Goal: Task Accomplishment & Management: Manage account settings

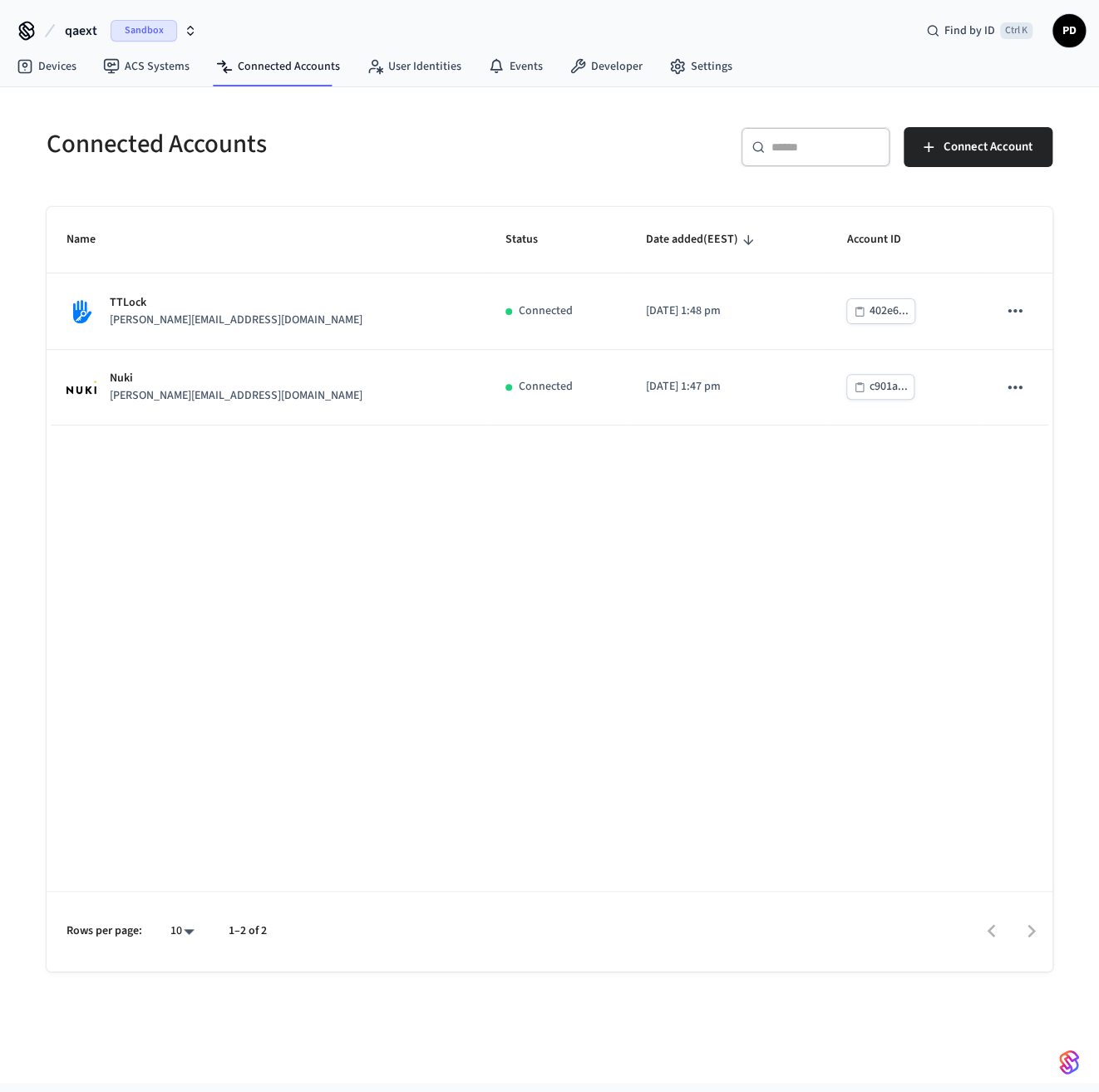
click at [160, 31] on span "Sandbox" at bounding box center [144, 30] width 66 height 22
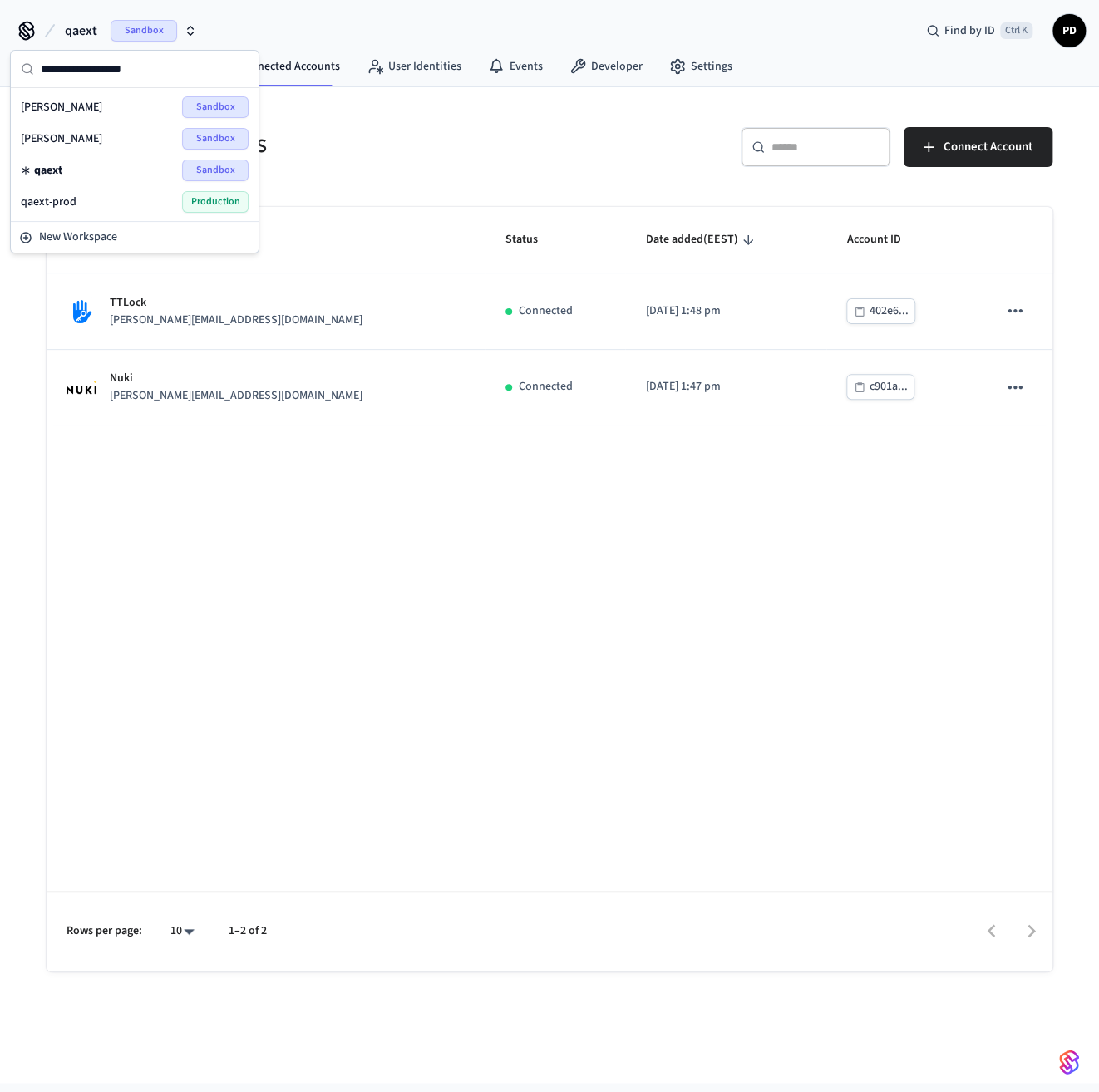
click at [143, 202] on div "qaext-prod Production" at bounding box center [134, 201] width 228 height 22
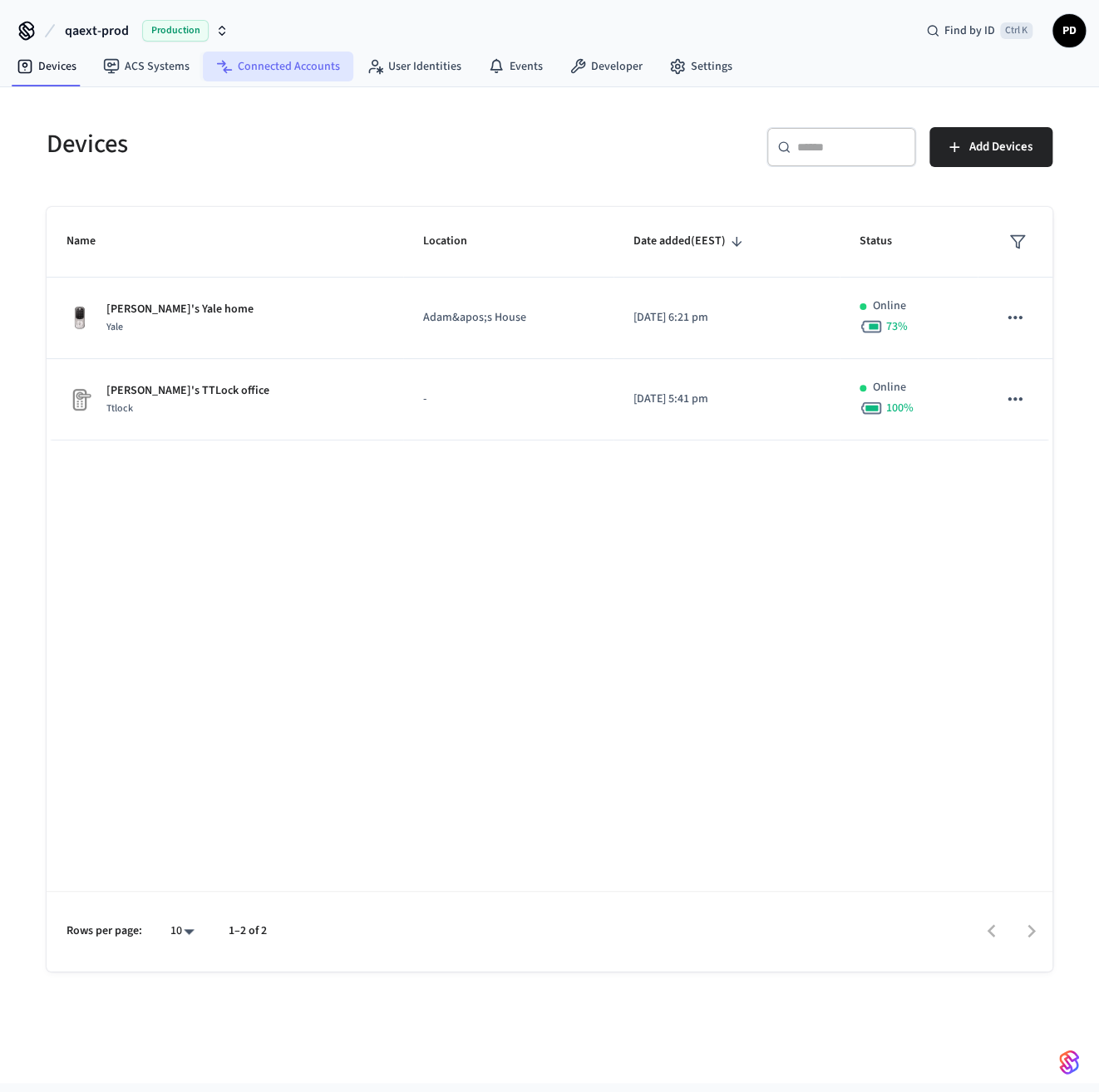
click at [286, 60] on link "Connected Accounts" at bounding box center [278, 67] width 150 height 30
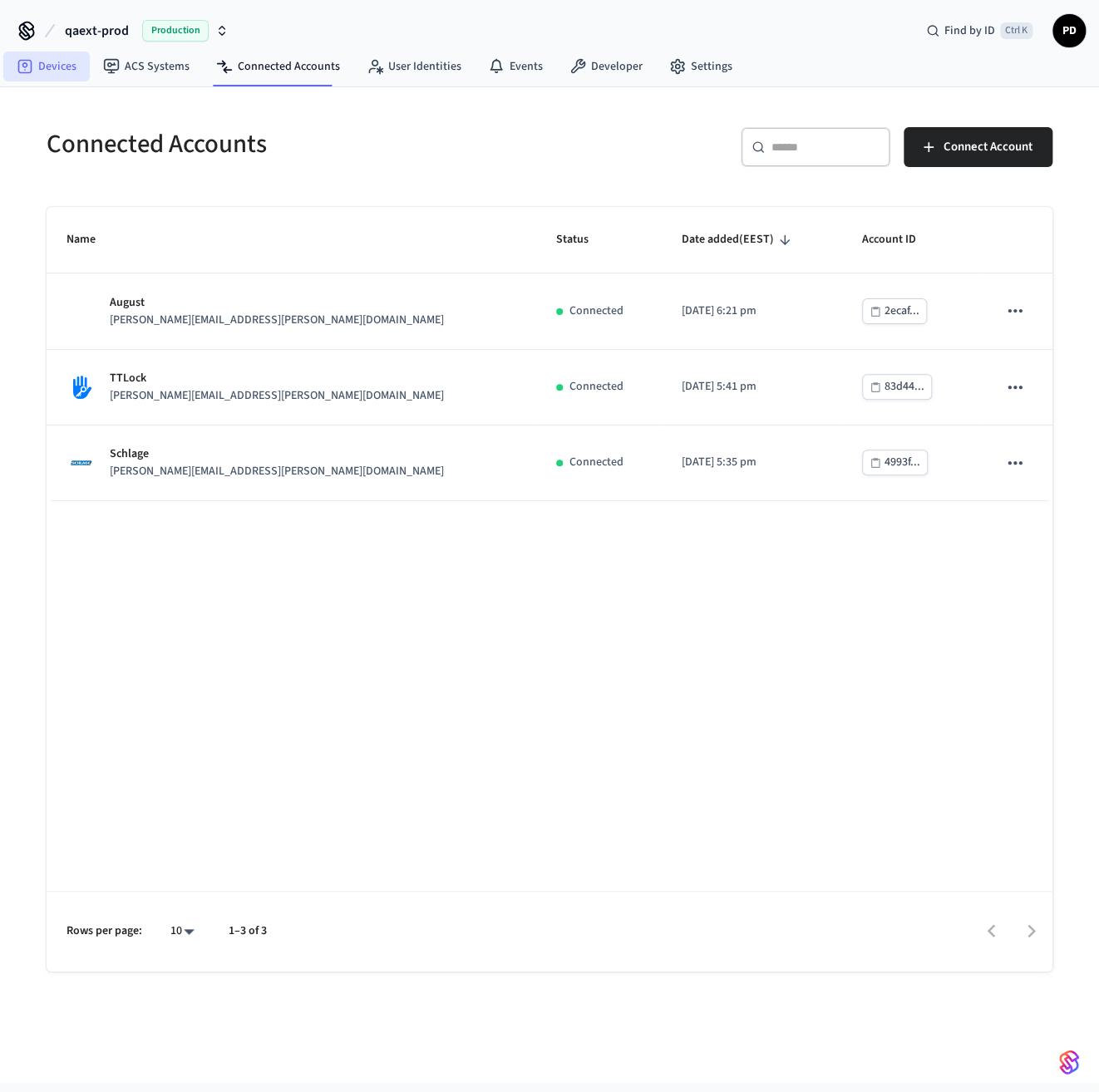
click at [41, 69] on link "Devices" at bounding box center [47, 67] width 87 height 30
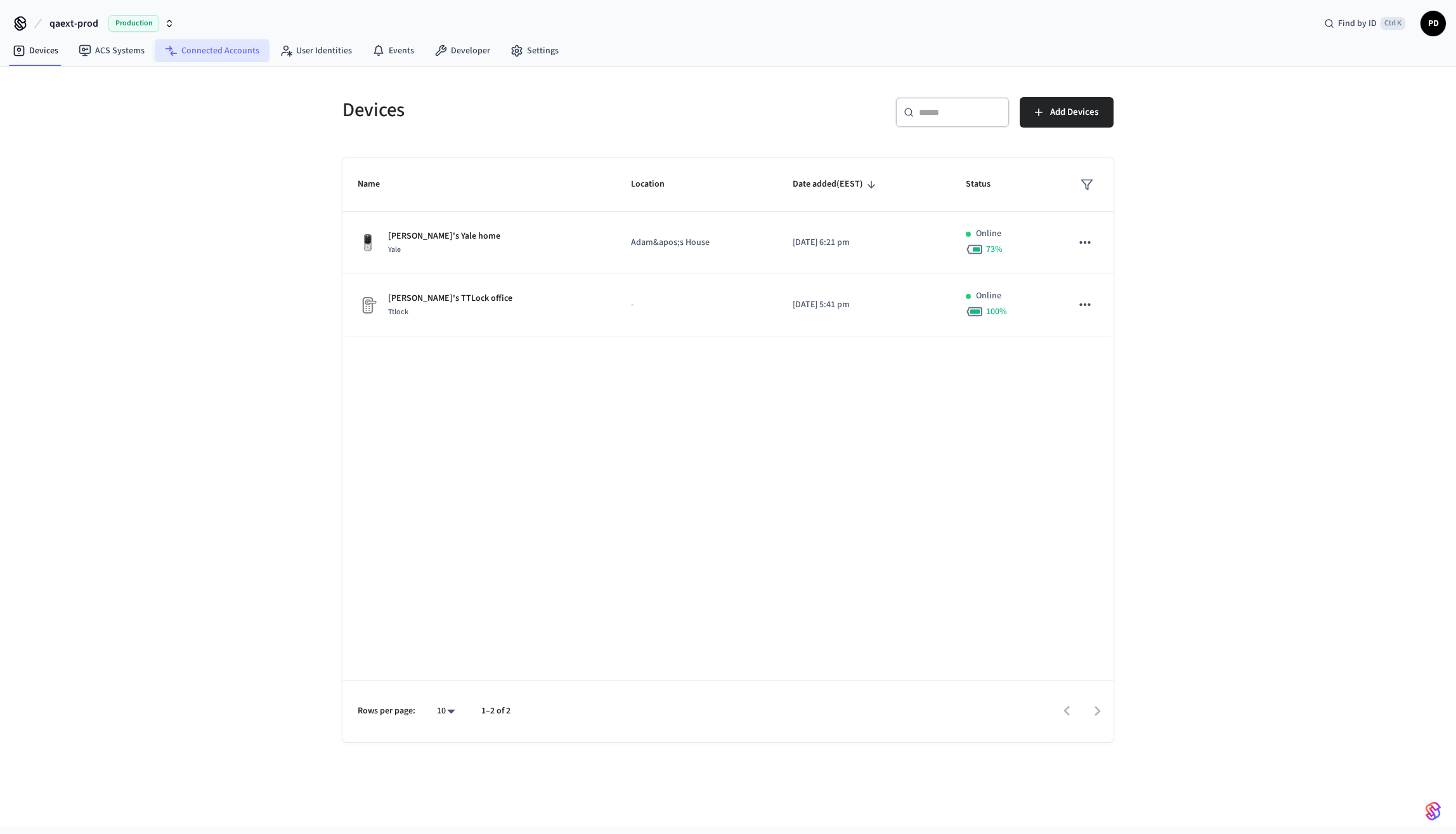
click at [223, 45] on link "Connected Accounts" at bounding box center [212, 51] width 115 height 23
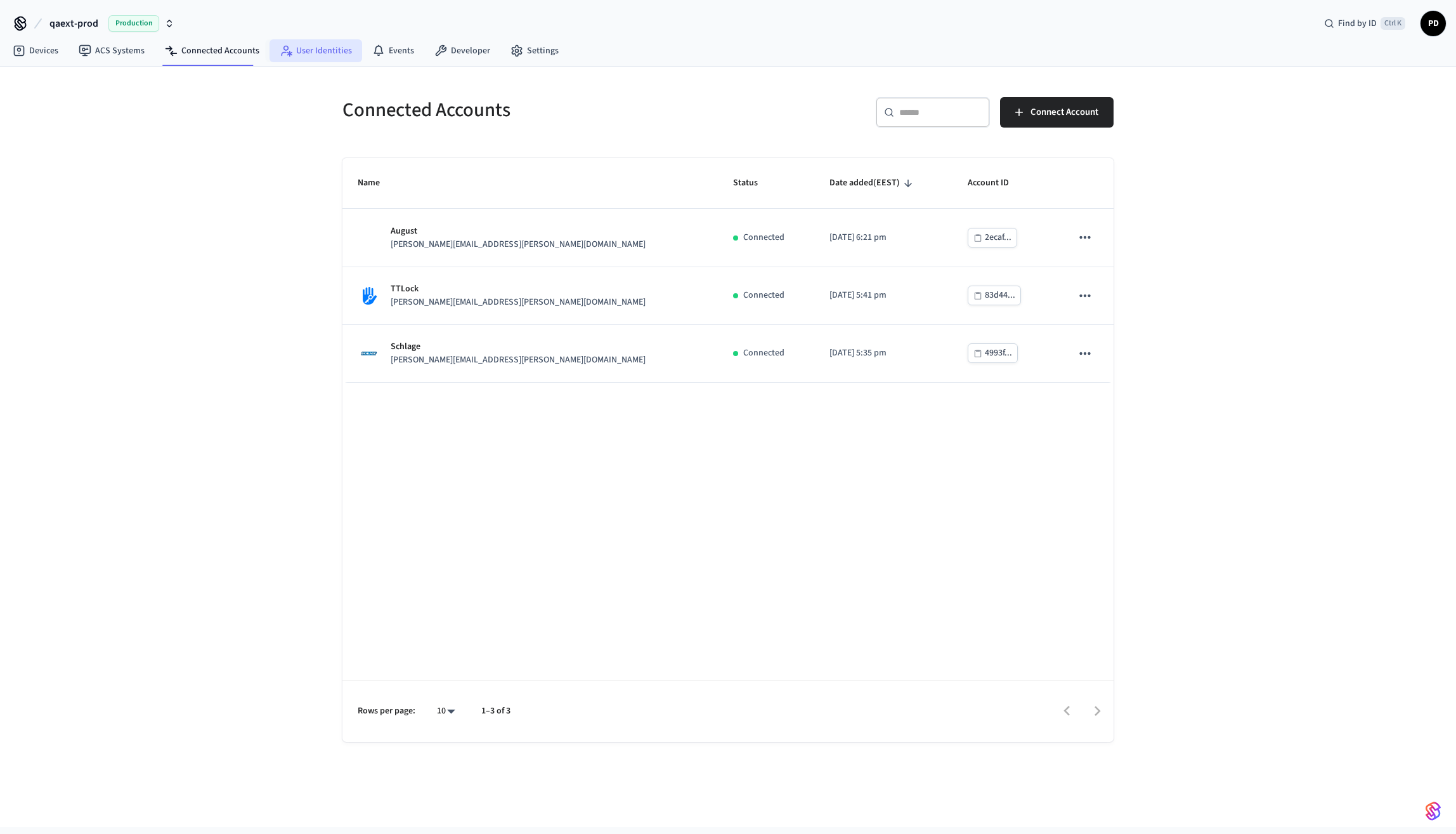
click at [308, 55] on link "User Identities" at bounding box center [316, 51] width 93 height 23
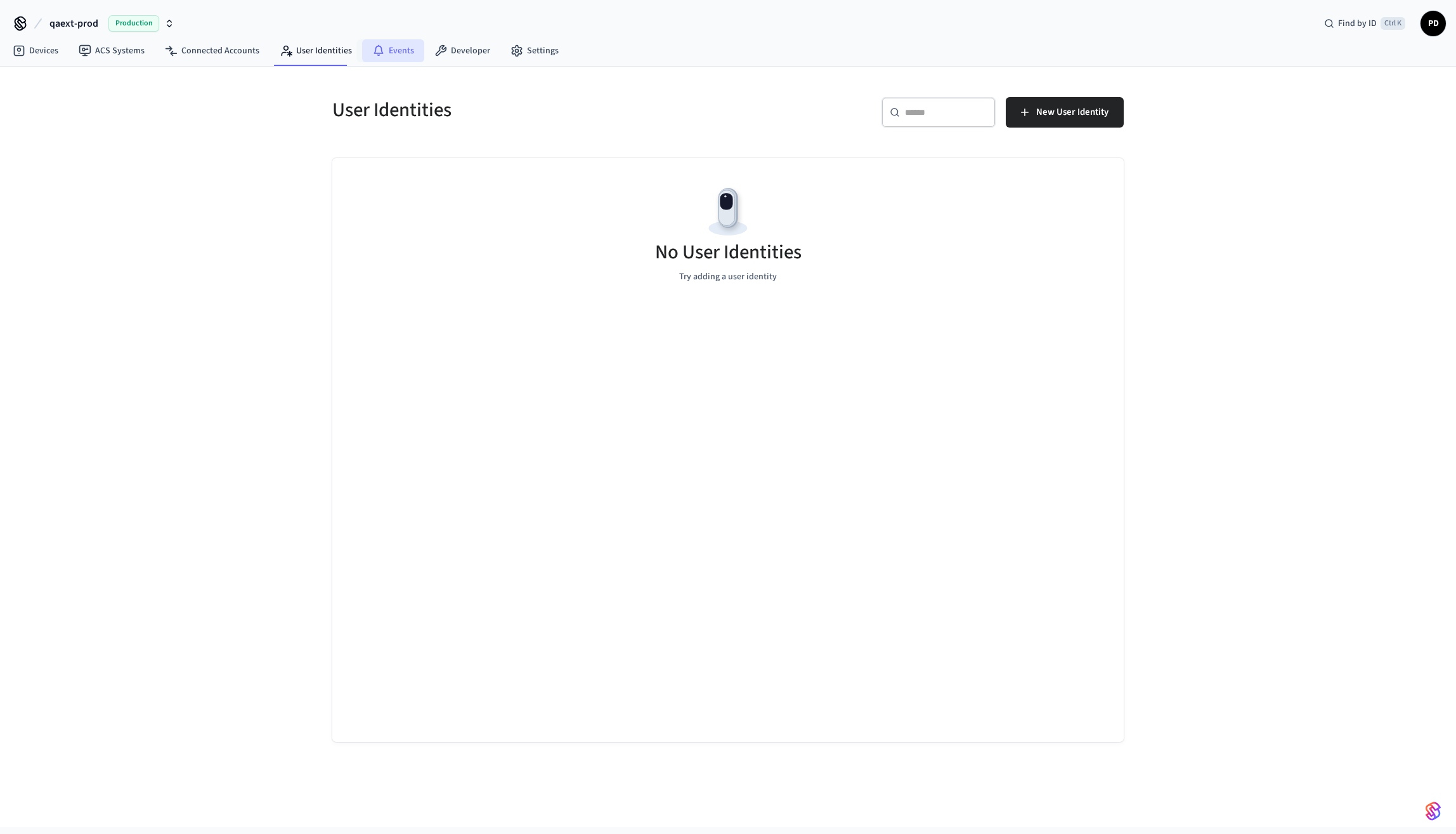
click at [405, 50] on link "Events" at bounding box center [393, 51] width 62 height 23
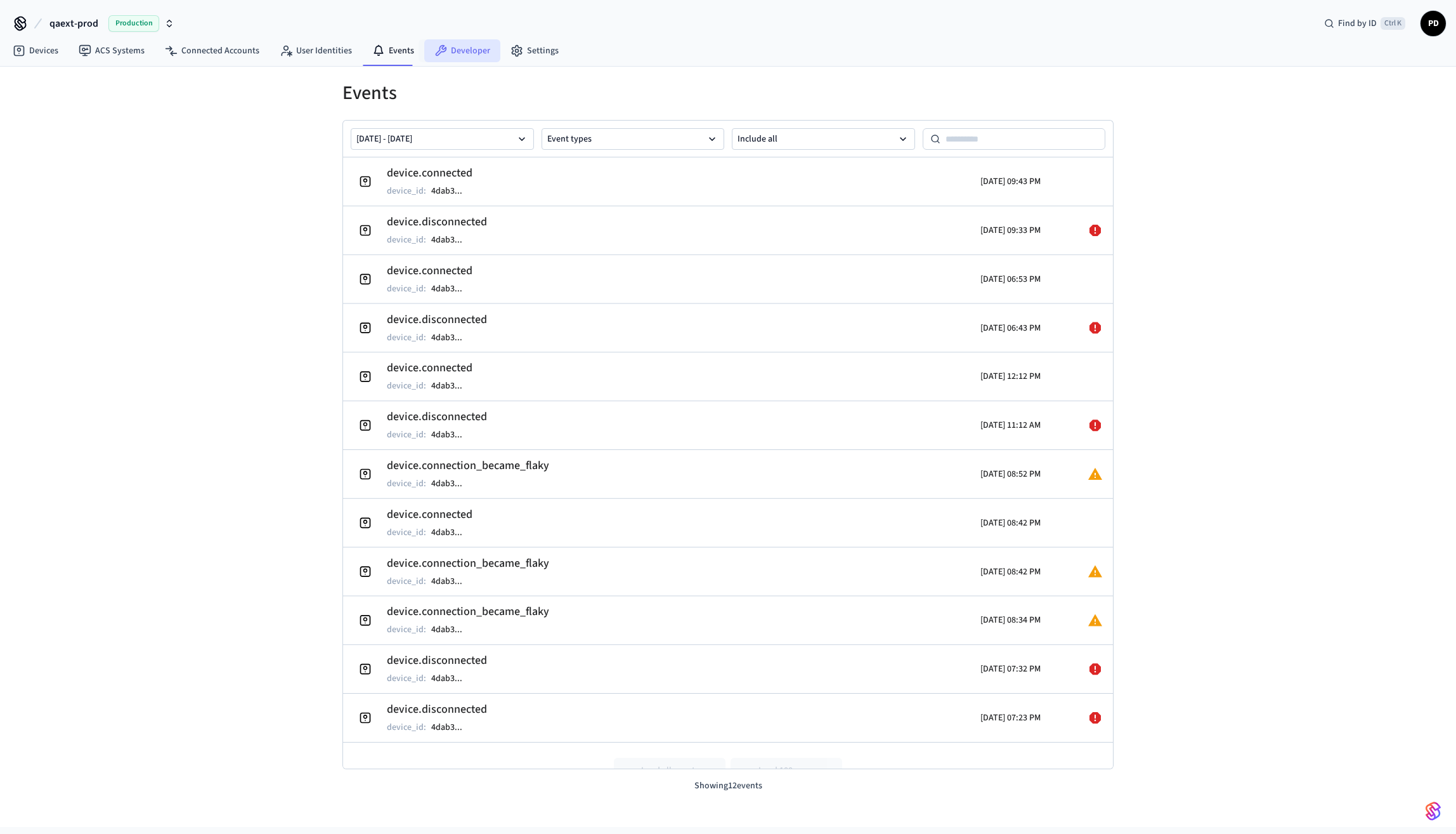
click at [459, 48] on link "Developer" at bounding box center [463, 51] width 76 height 23
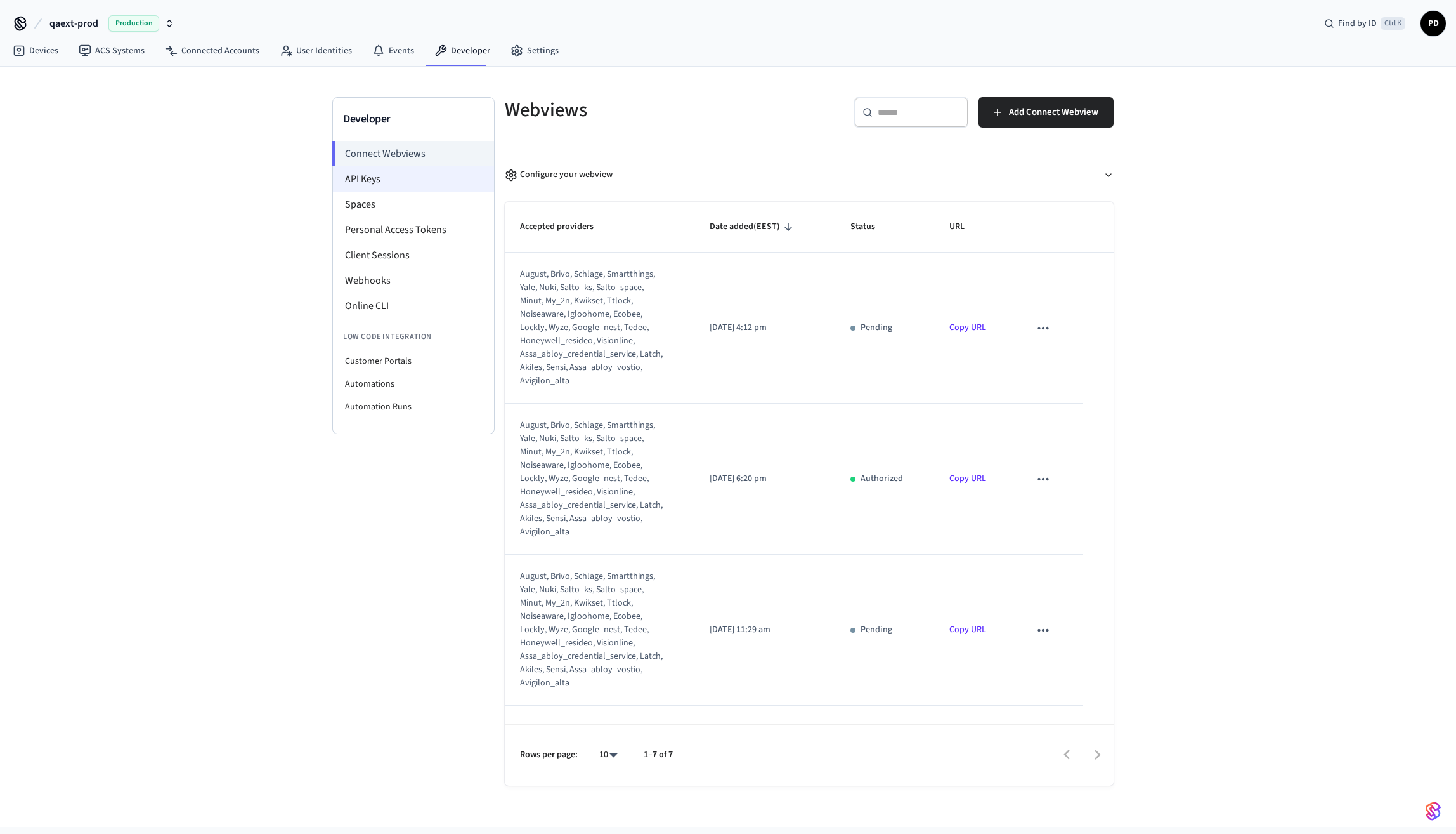
click at [388, 190] on li "API Keys" at bounding box center [414, 179] width 161 height 25
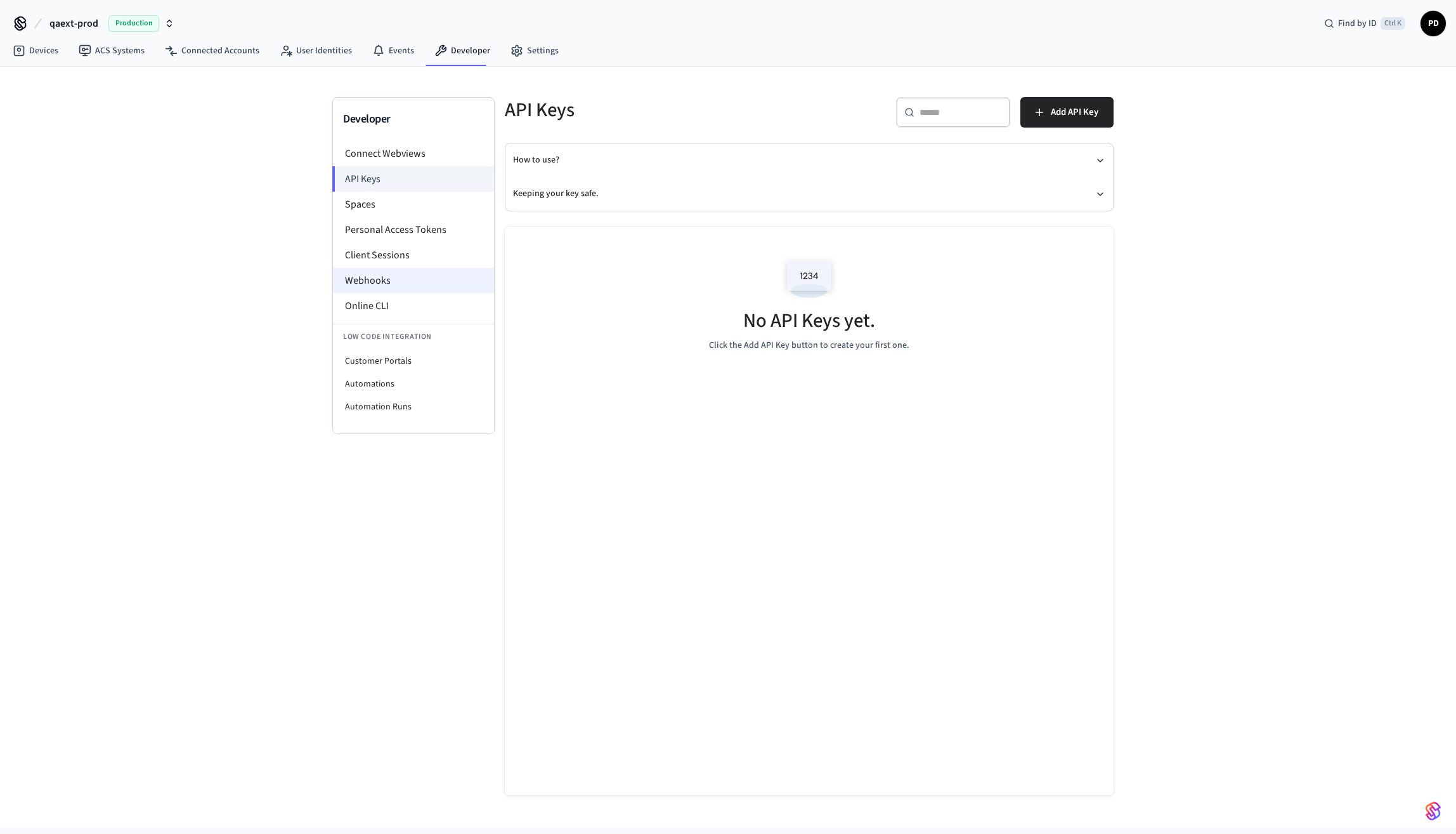
click at [401, 282] on li "Webhooks" at bounding box center [414, 280] width 161 height 25
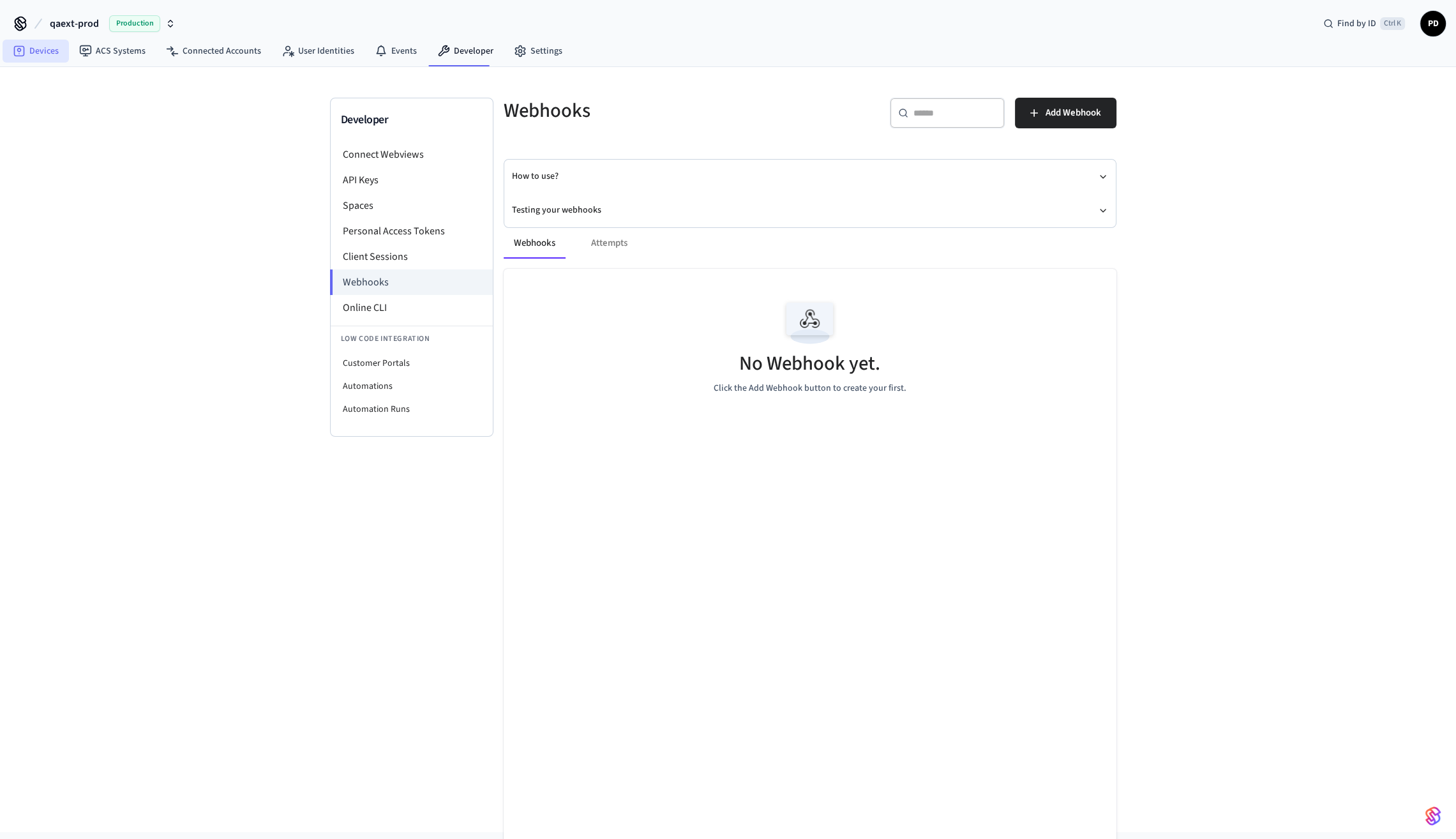
click at [31, 51] on link "Devices" at bounding box center [36, 51] width 67 height 23
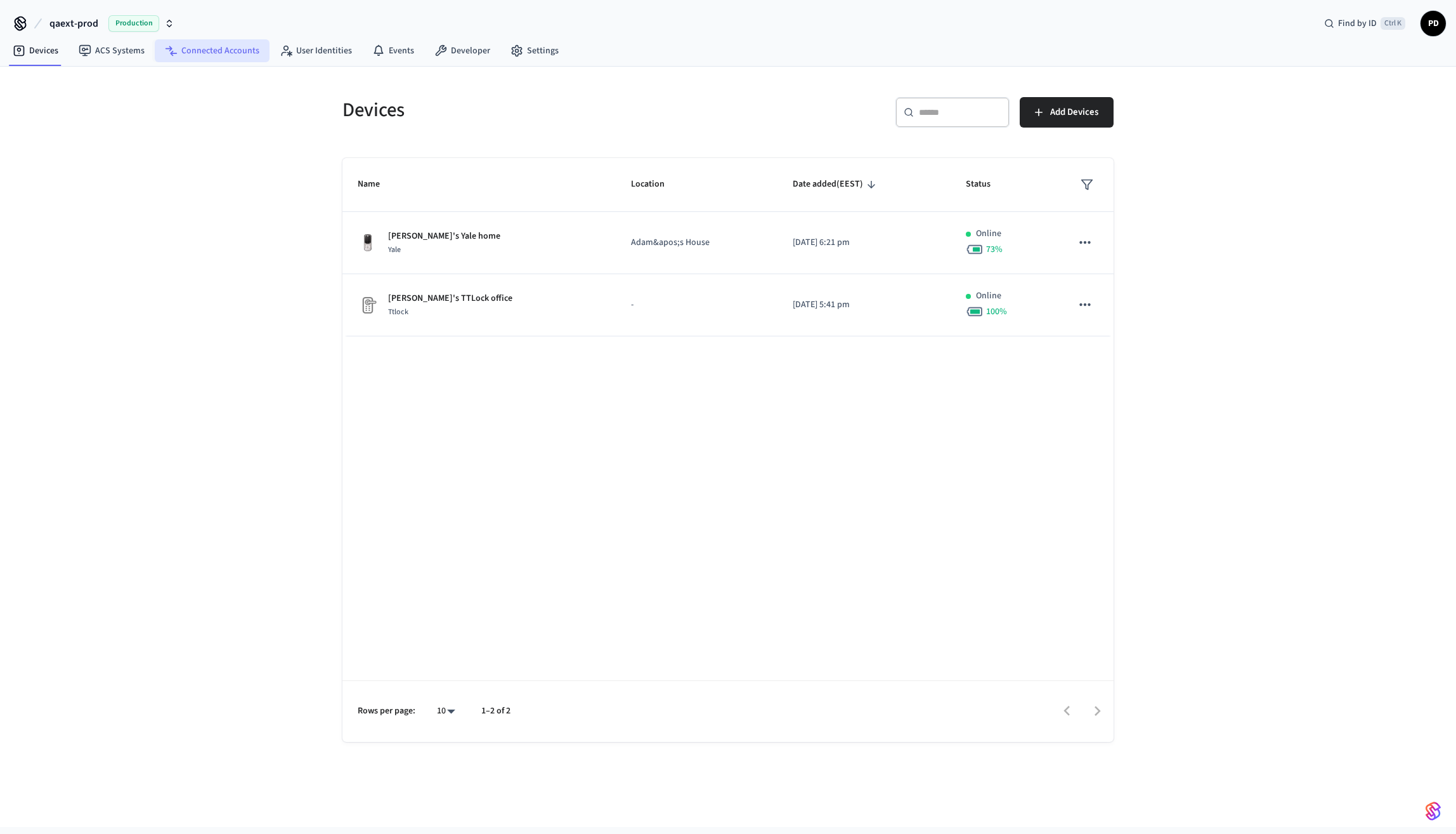
click at [216, 48] on link "Connected Accounts" at bounding box center [212, 51] width 115 height 23
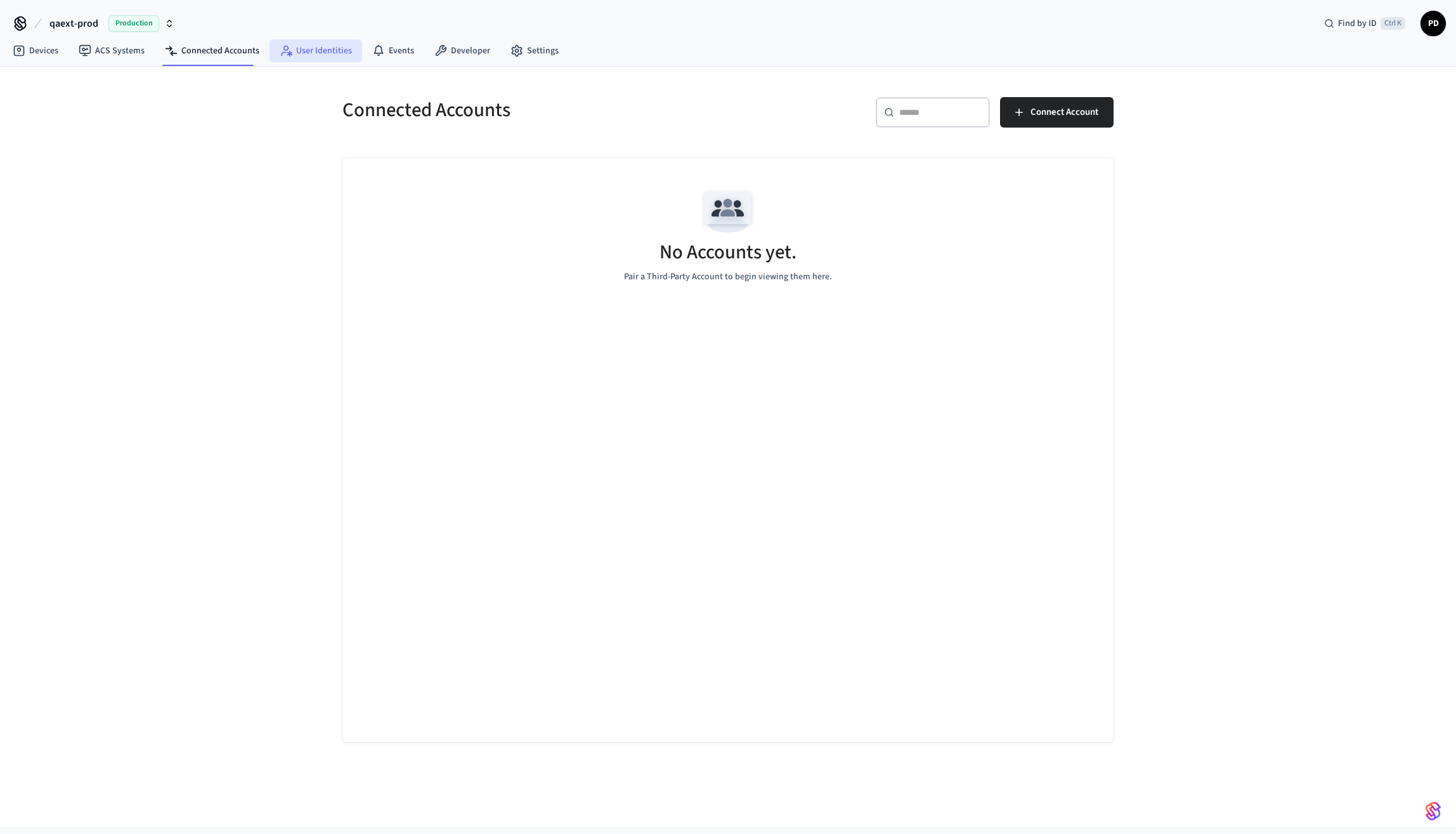
click at [325, 52] on link "User Identities" at bounding box center [316, 51] width 93 height 23
click at [394, 45] on link "Events" at bounding box center [393, 51] width 62 height 23
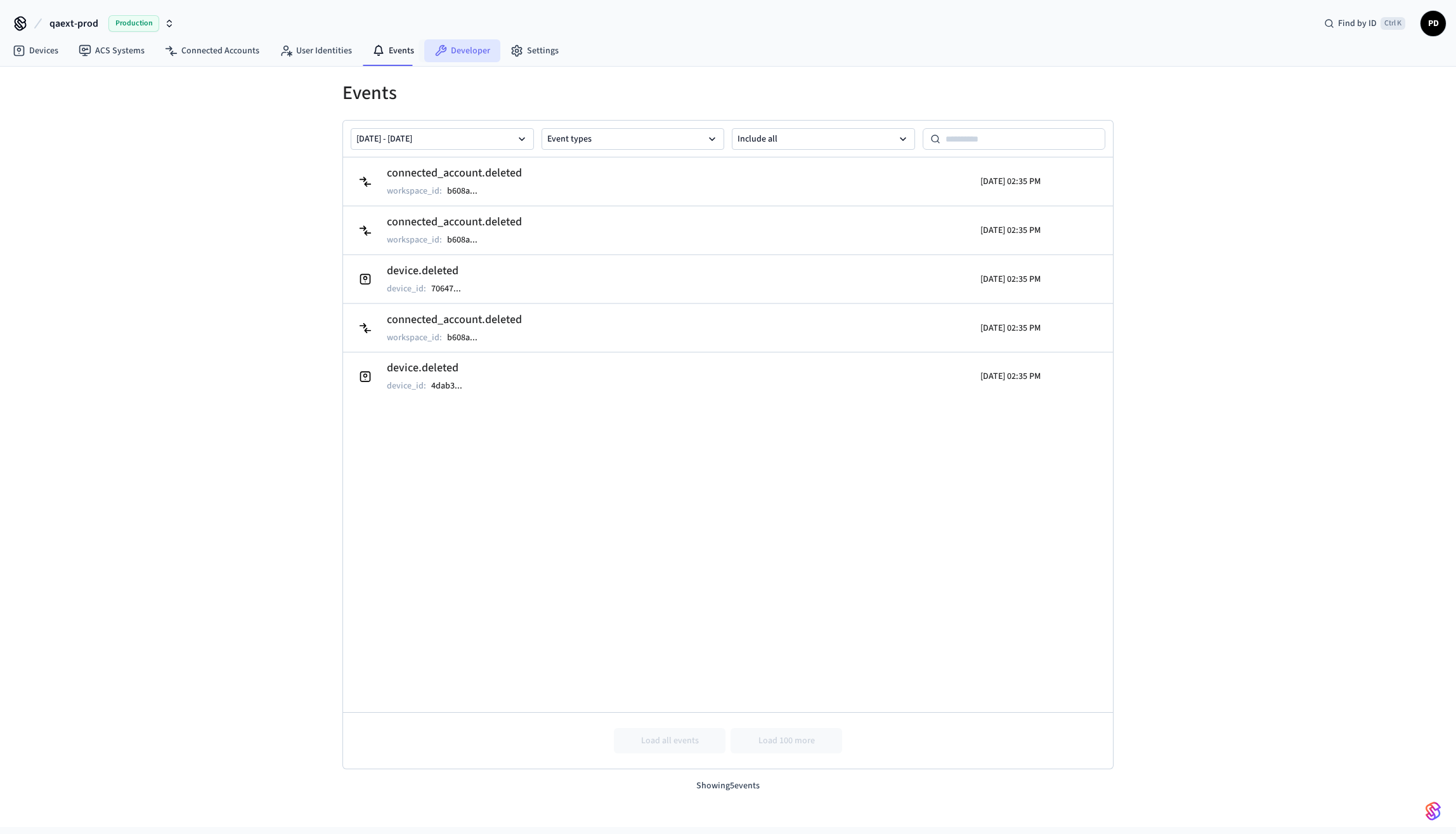
click at [461, 45] on link "Developer" at bounding box center [463, 51] width 76 height 23
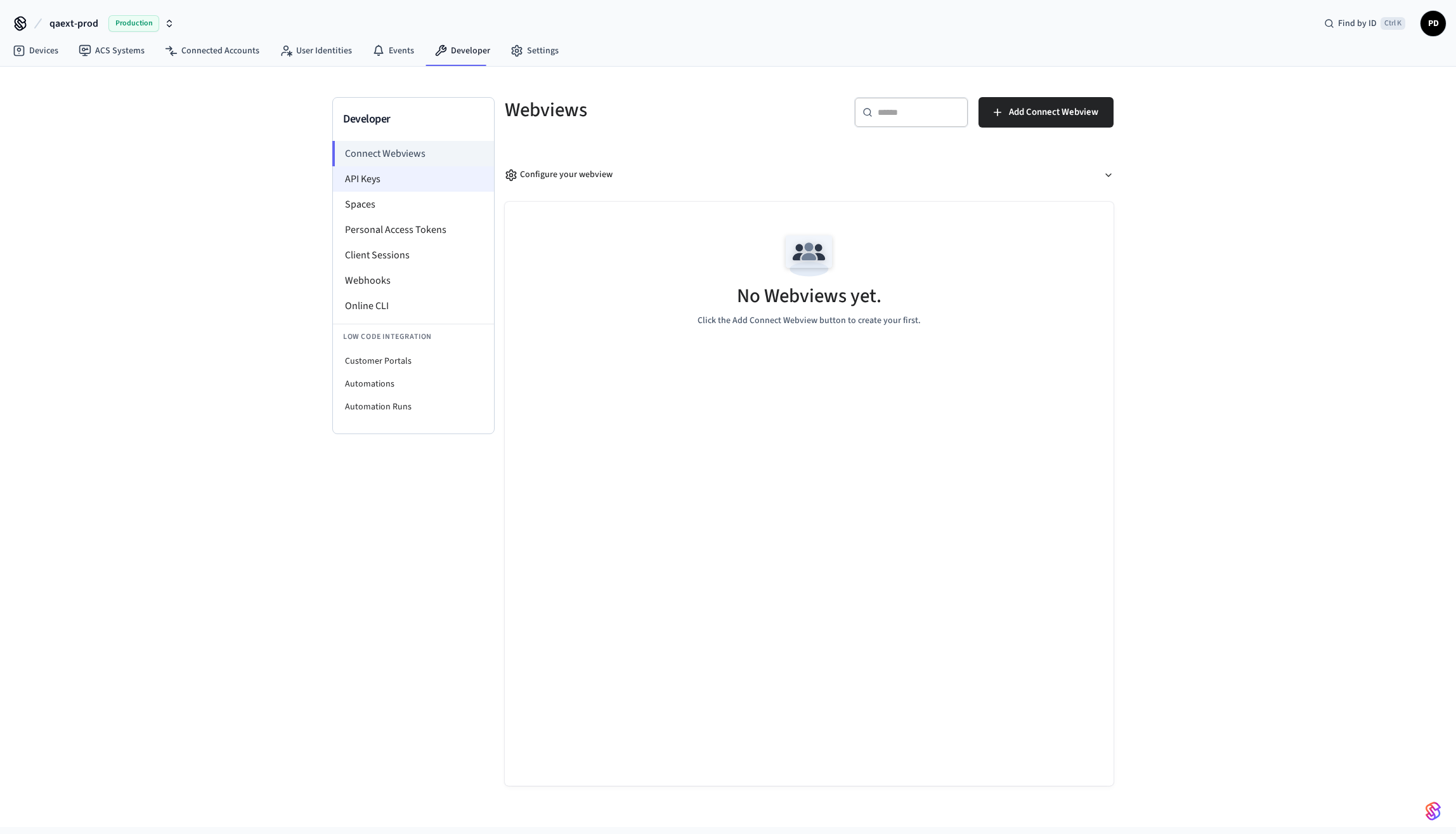
click at [365, 185] on li "API Keys" at bounding box center [414, 179] width 161 height 25
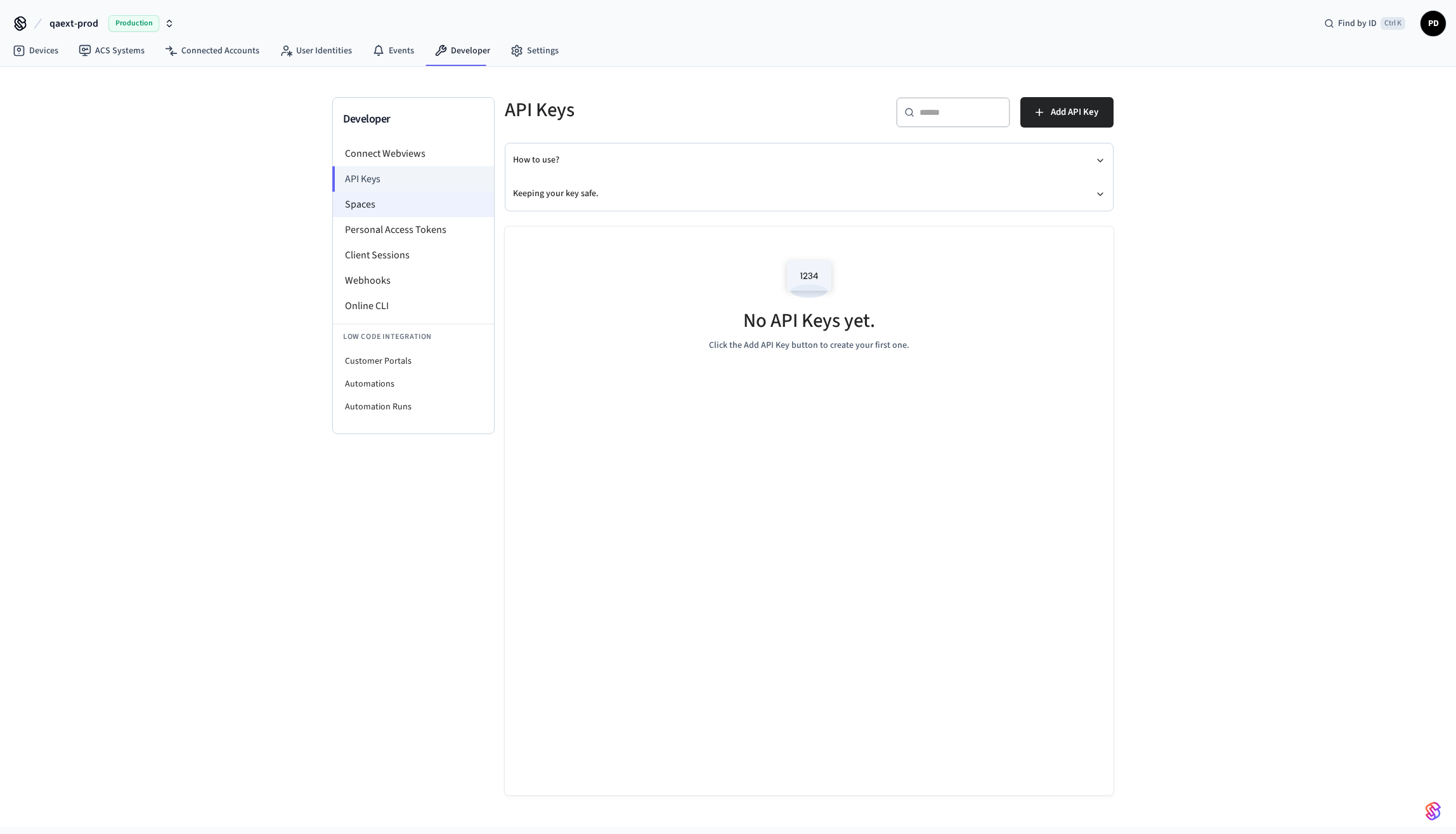
click at [367, 199] on li "Spaces" at bounding box center [414, 204] width 161 height 25
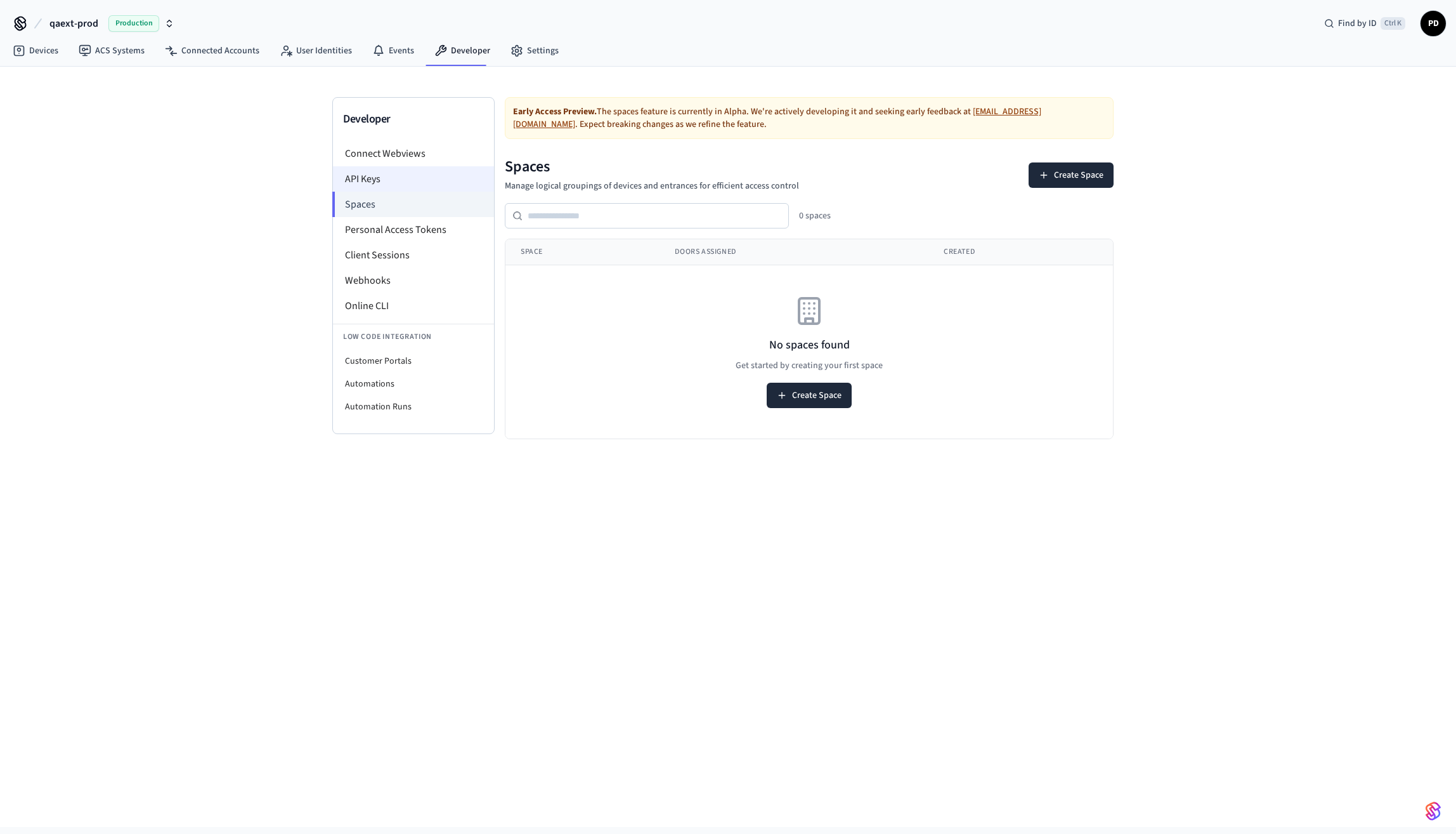
click at [383, 172] on li "API Keys" at bounding box center [414, 179] width 161 height 25
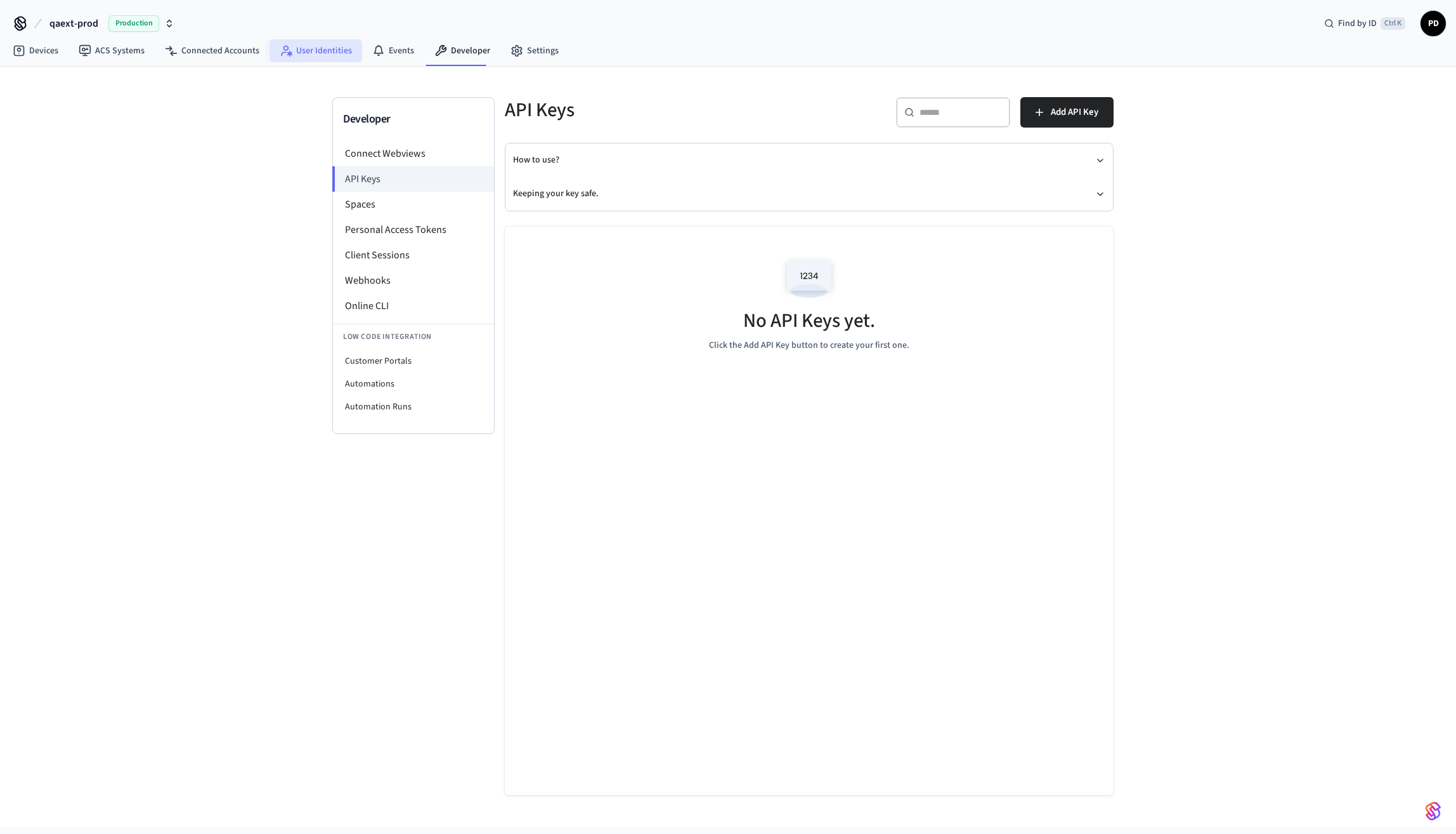
click at [321, 52] on link "User Identities" at bounding box center [316, 51] width 93 height 23
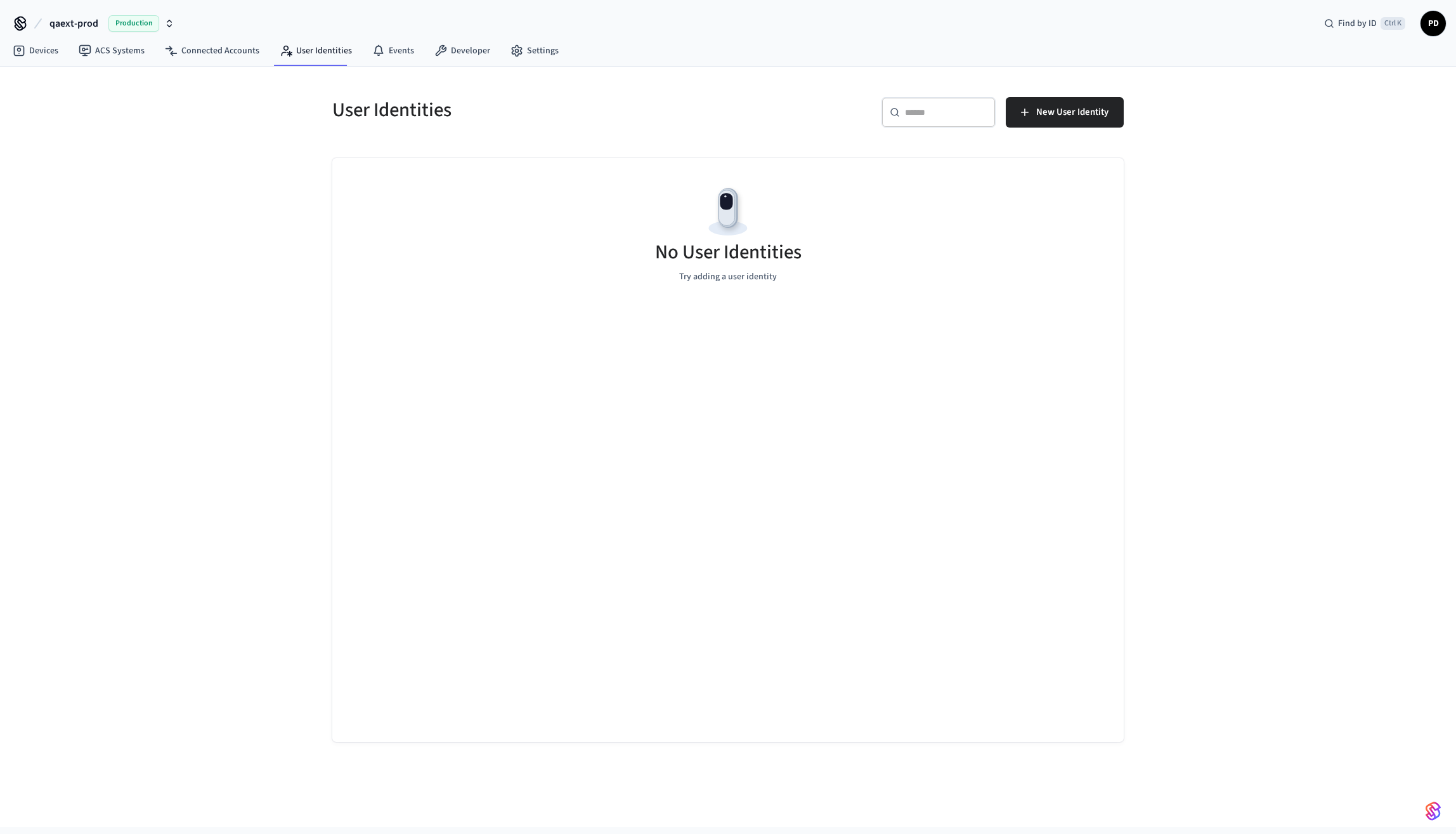
click at [137, 25] on span "Production" at bounding box center [134, 23] width 50 height 17
click at [102, 128] on div "qaext Sandbox" at bounding box center [102, 130] width 174 height 17
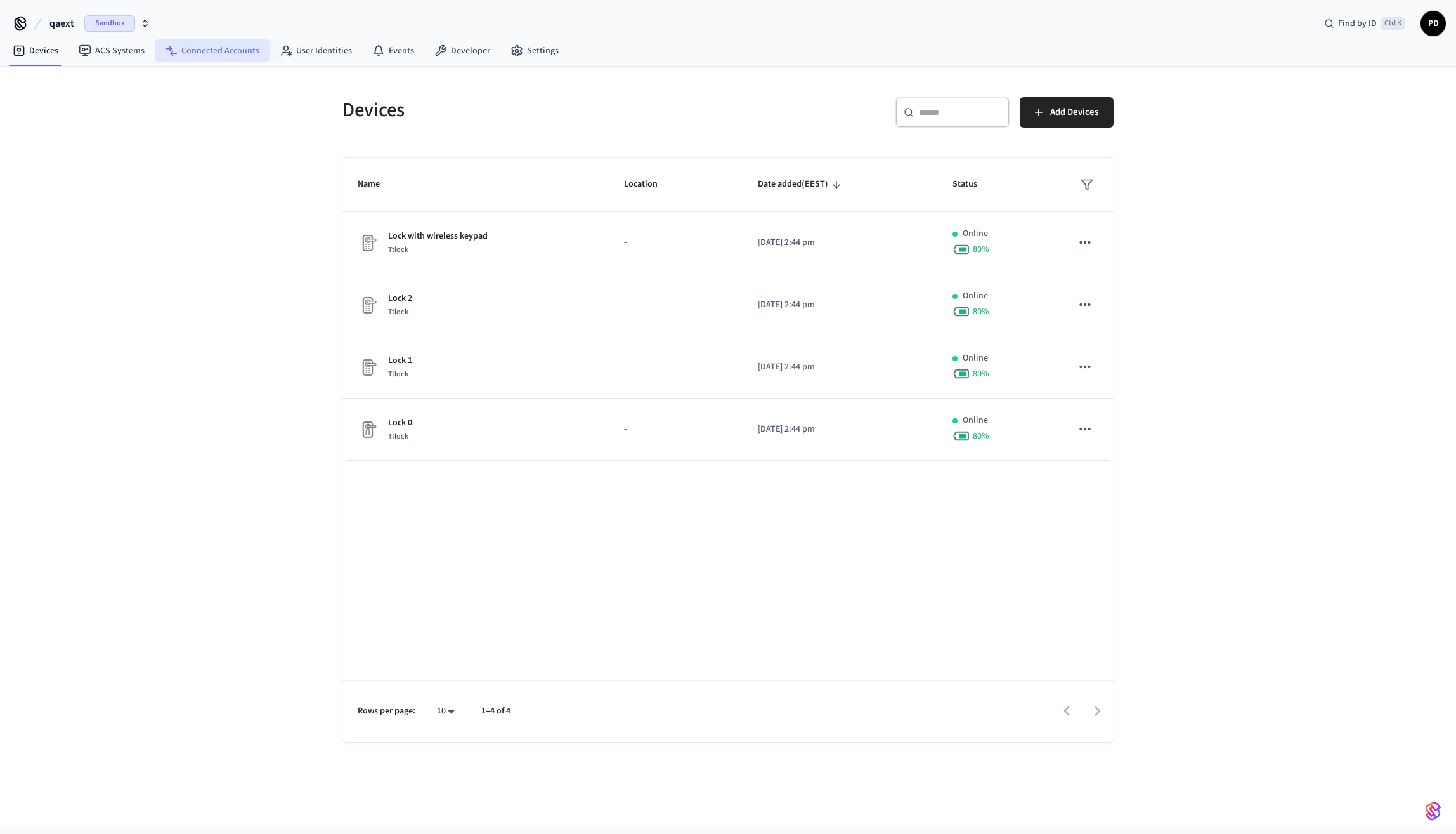
click at [204, 40] on link "Connected Accounts" at bounding box center [212, 51] width 115 height 23
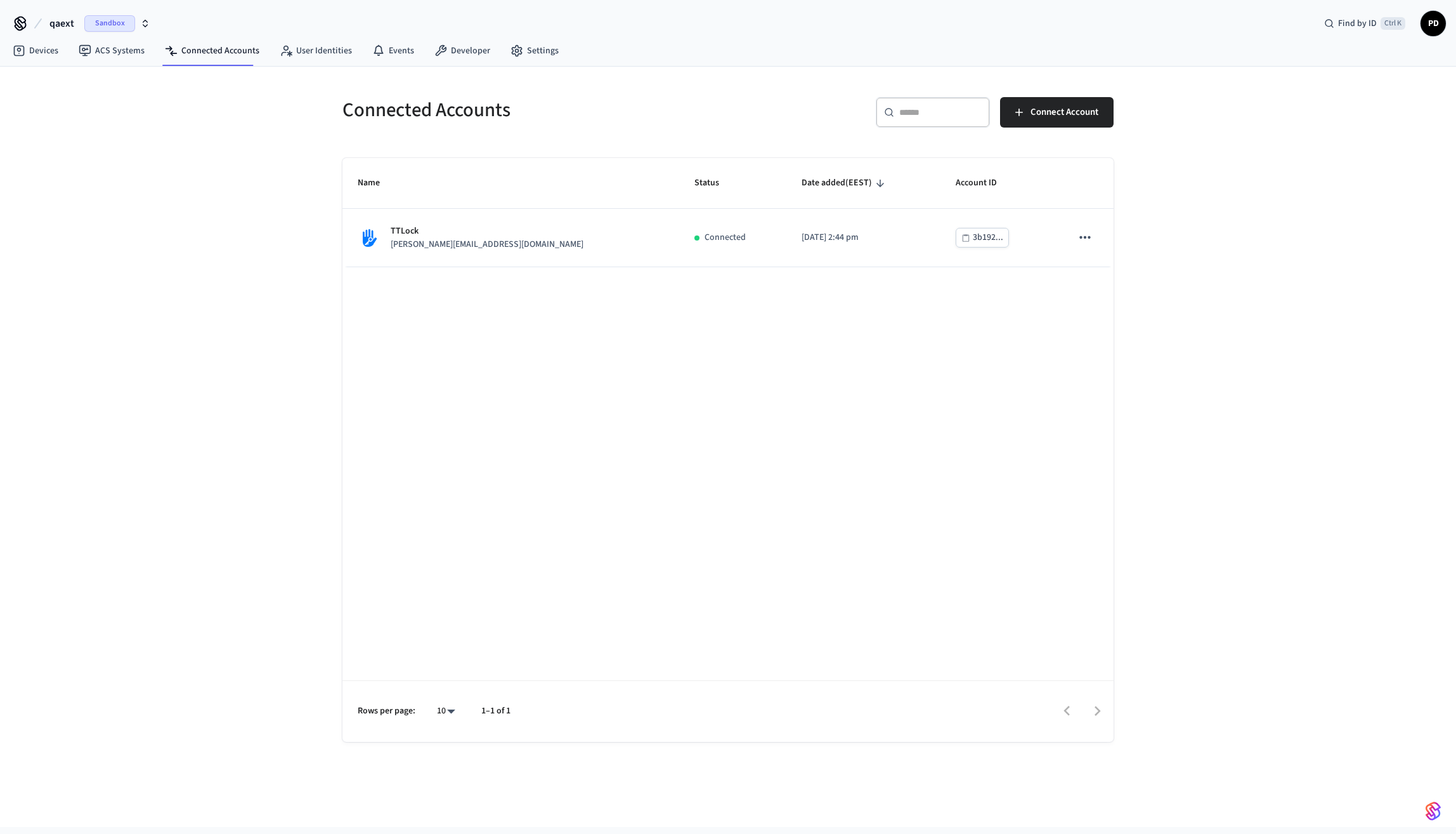
click at [0, 453] on html "qaext Sandbox Find by ID Ctrl K PD Devices ACS Systems Connected Accounts User …" at bounding box center [728, 413] width 1456 height 827
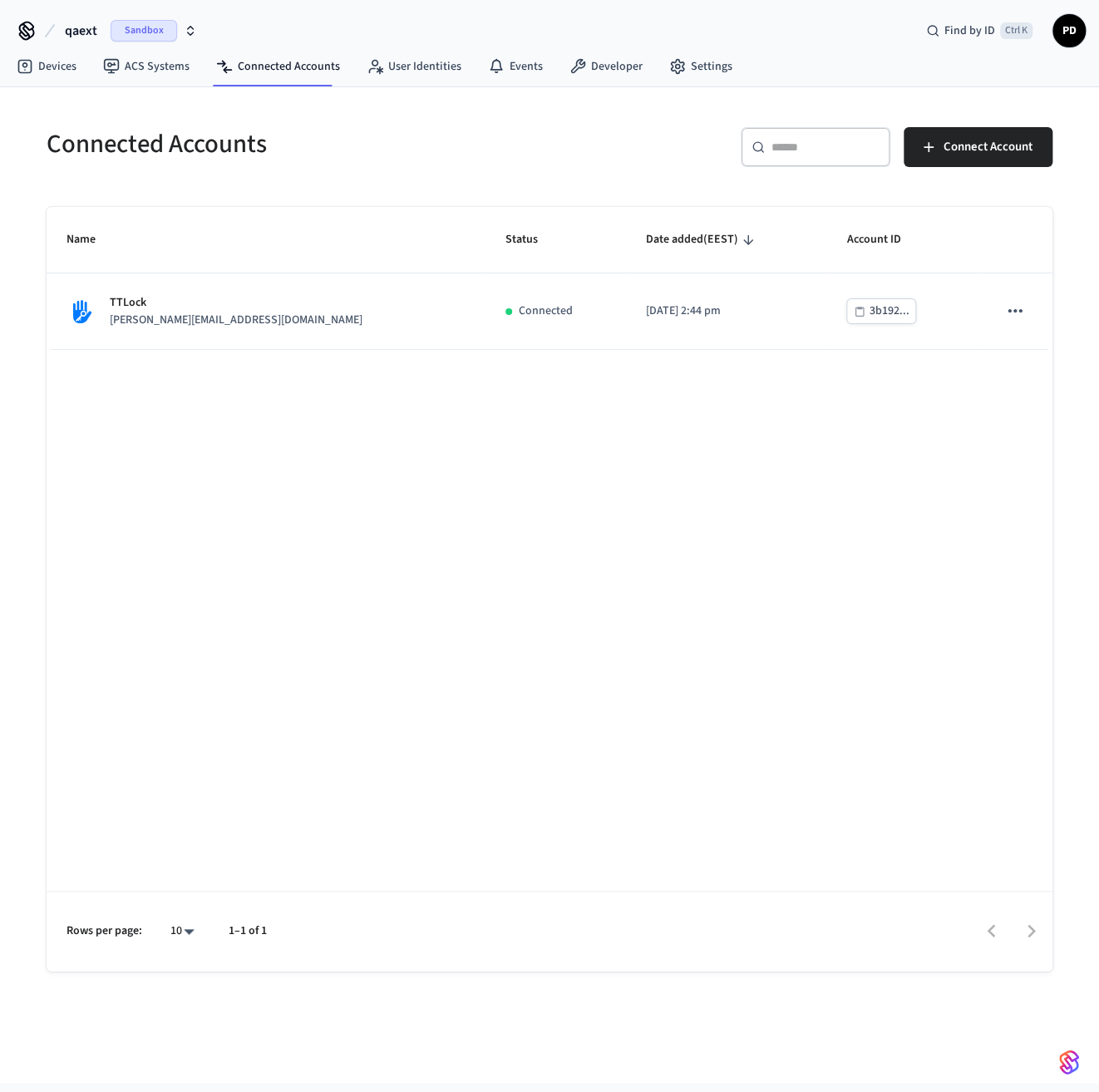
click at [13, 603] on div "Connected Accounts ​ ​ Connect Account Name Status Date added (EEST) Account ID…" at bounding box center [550, 584] width 1099 height 996
click at [18, 324] on div "Connected Accounts ​ ​ Connect Account Name Status Date added (EEST) Account ID…" at bounding box center [550, 584] width 1099 height 996
click at [465, 4] on div "qaext Sandbox Find by ID Ctrl K PD" at bounding box center [550, 24] width 1099 height 48
click at [497, 73] on icon at bounding box center [497, 67] width 17 height 17
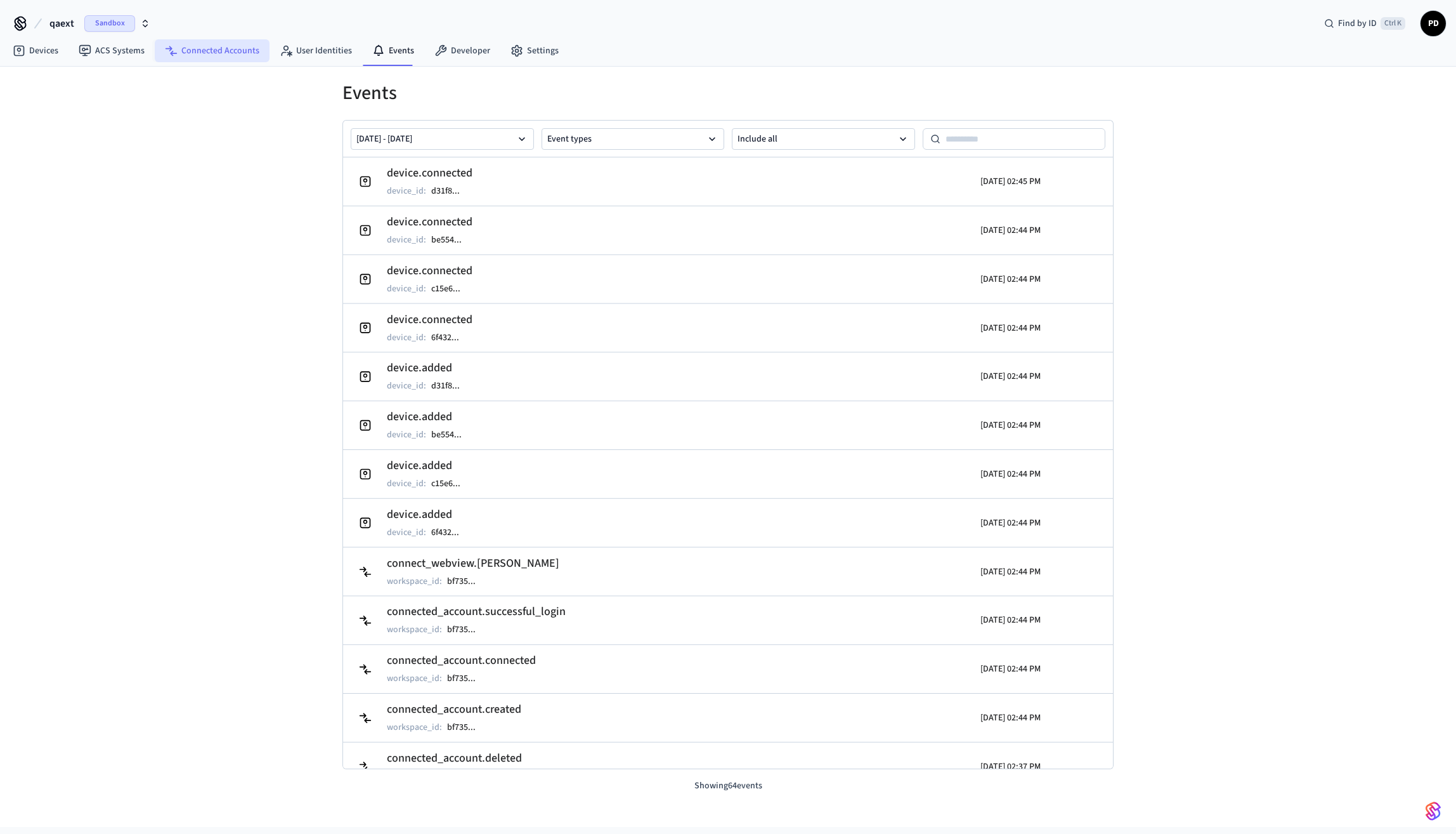
click at [221, 47] on link "Connected Accounts" at bounding box center [212, 51] width 115 height 23
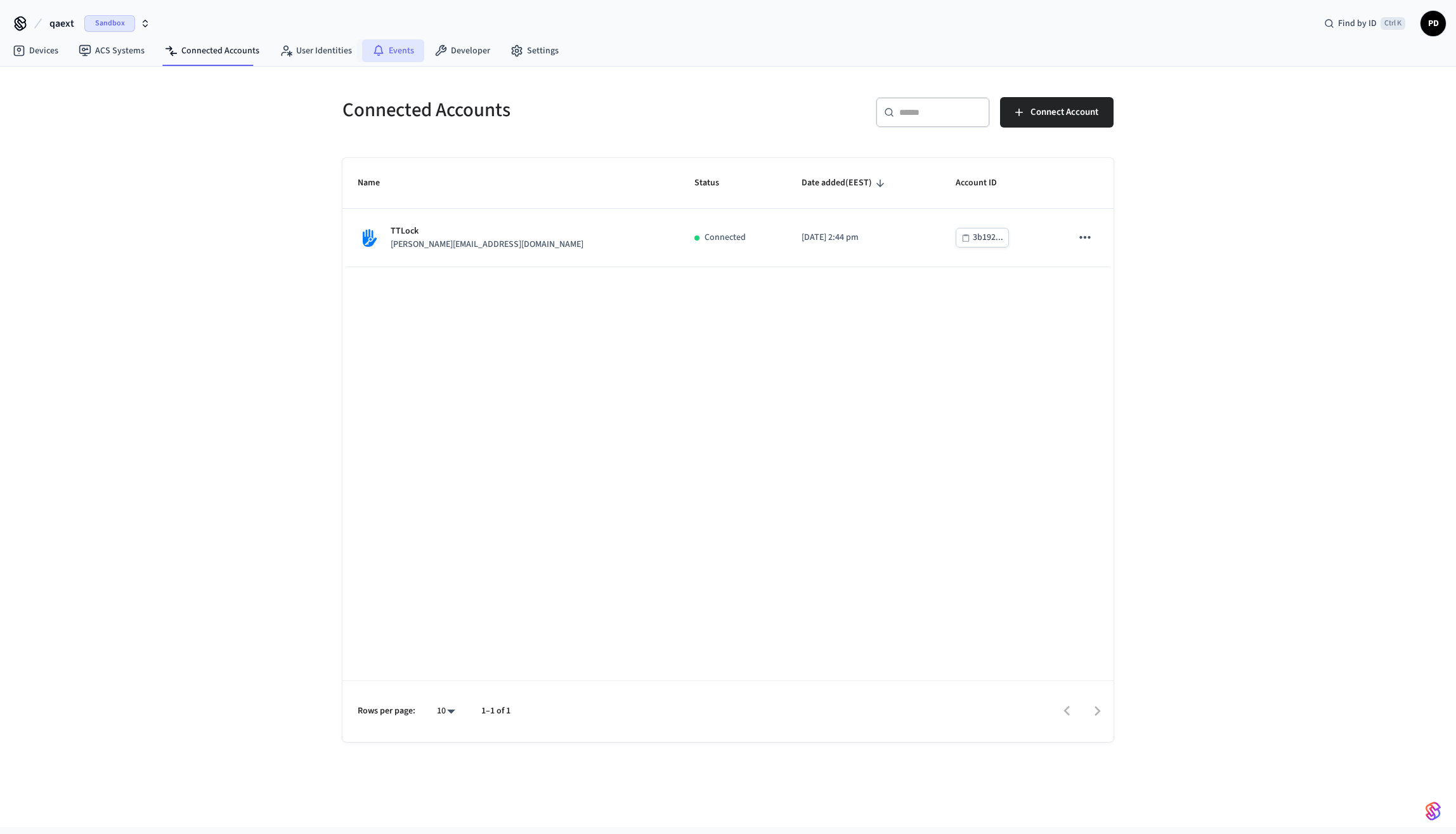
click at [378, 58] on link "Events" at bounding box center [393, 51] width 62 height 23
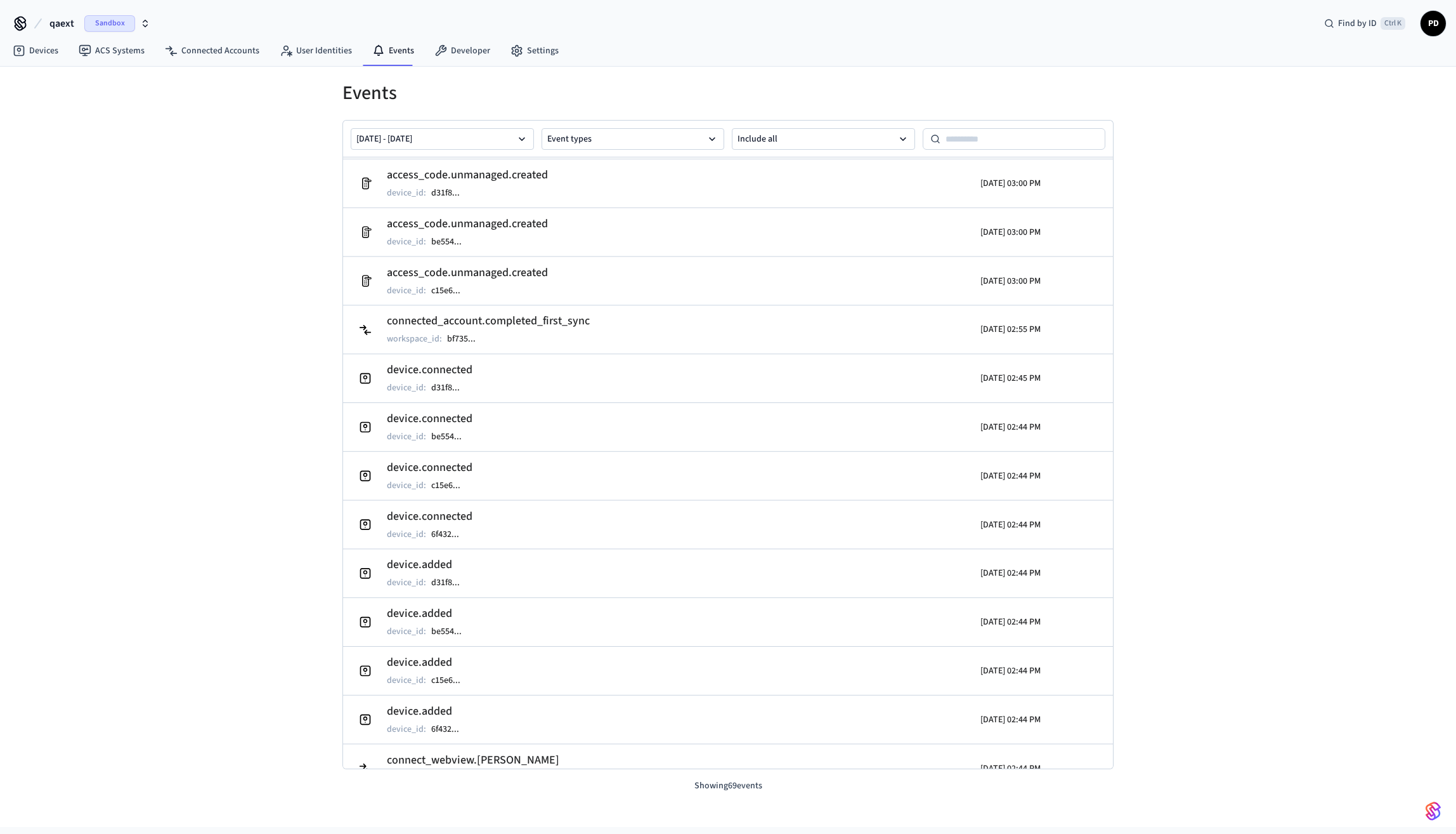
scroll to position [38, 0]
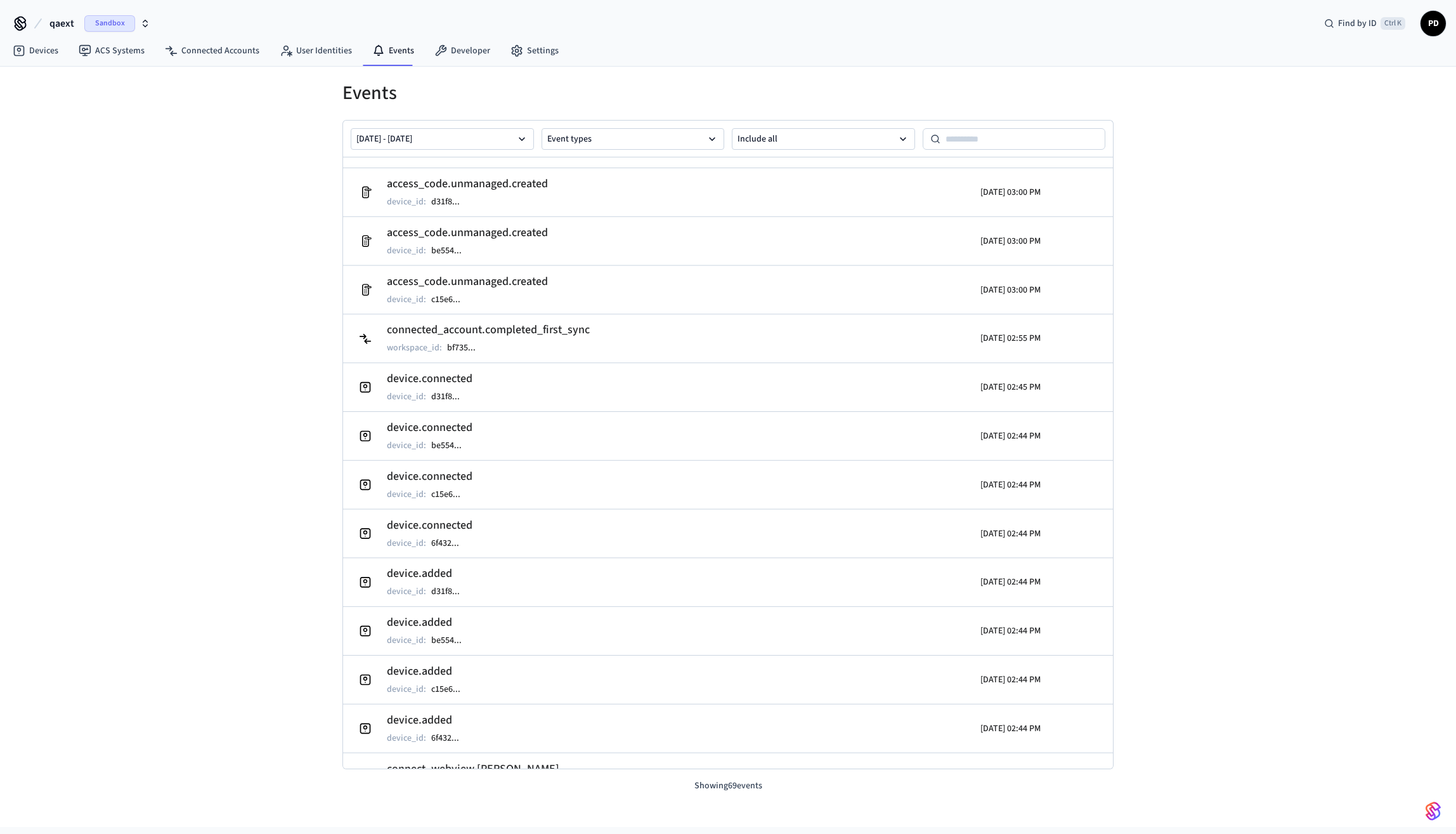
click at [454, 67] on div "Events [DATE] - [DATE] Event types Include all access_code.unmanaged.created de…" at bounding box center [728, 429] width 812 height 726
click at [453, 53] on link "Developer" at bounding box center [463, 51] width 76 height 23
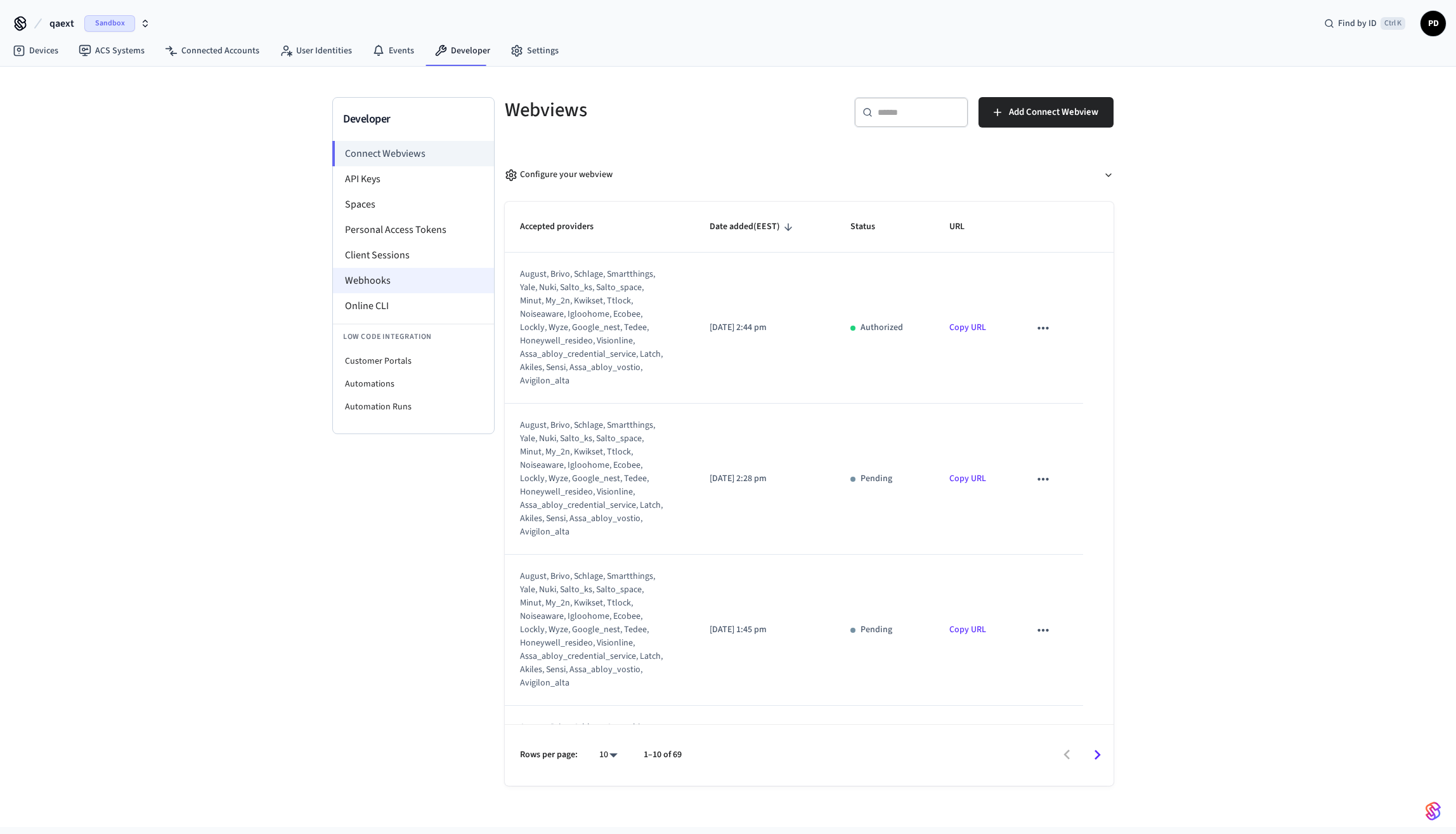
click at [388, 285] on li "Webhooks" at bounding box center [414, 280] width 161 height 25
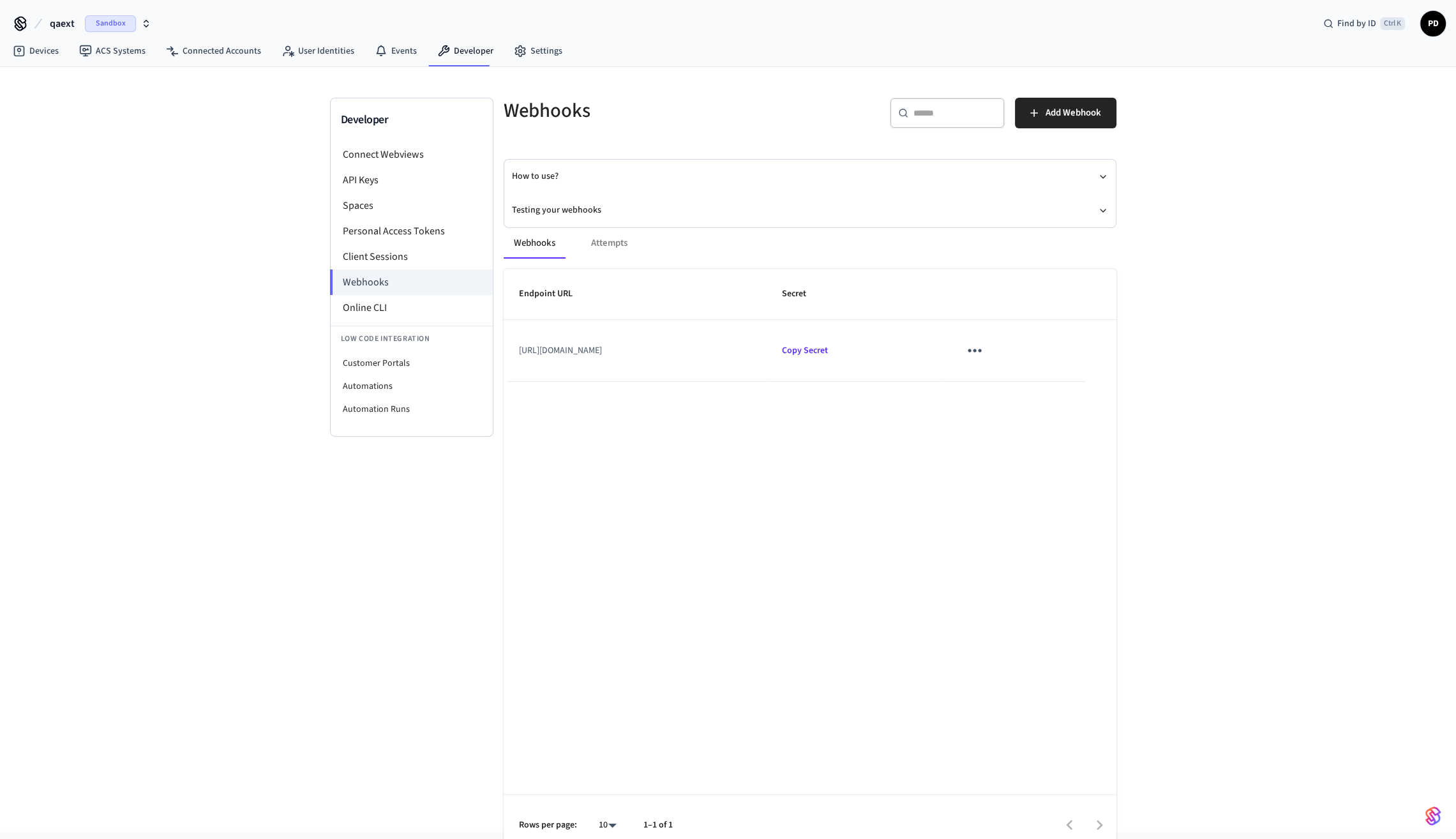
click at [724, 353] on td "[URL][DOMAIN_NAME]" at bounding box center [636, 350] width 264 height 62
click at [843, 344] on icon "sticky table" at bounding box center [974, 350] width 20 height 20
click at [843, 379] on li "Edit" at bounding box center [1049, 388] width 61 height 35
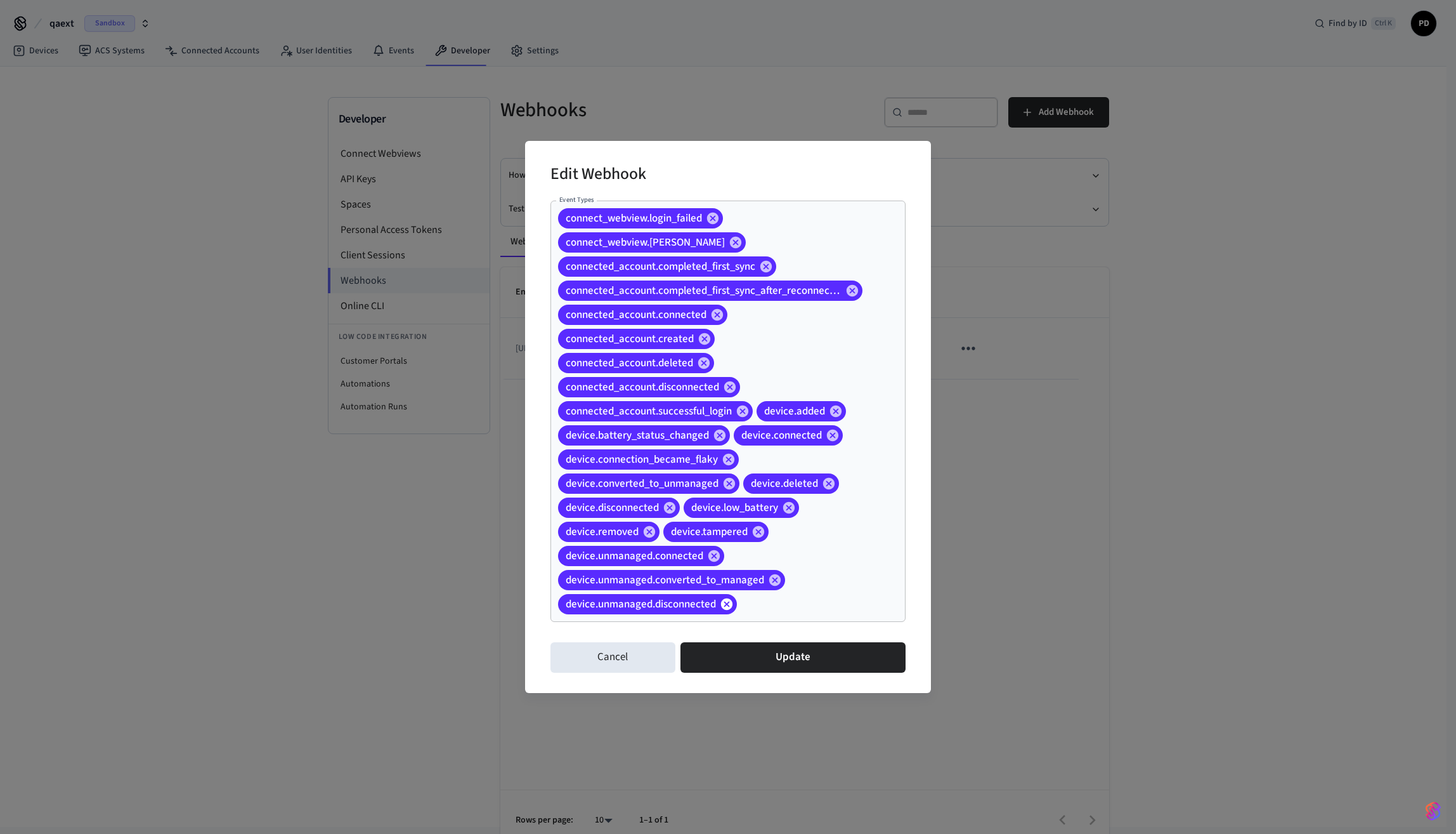
click at [731, 603] on icon at bounding box center [727, 603] width 12 height 12
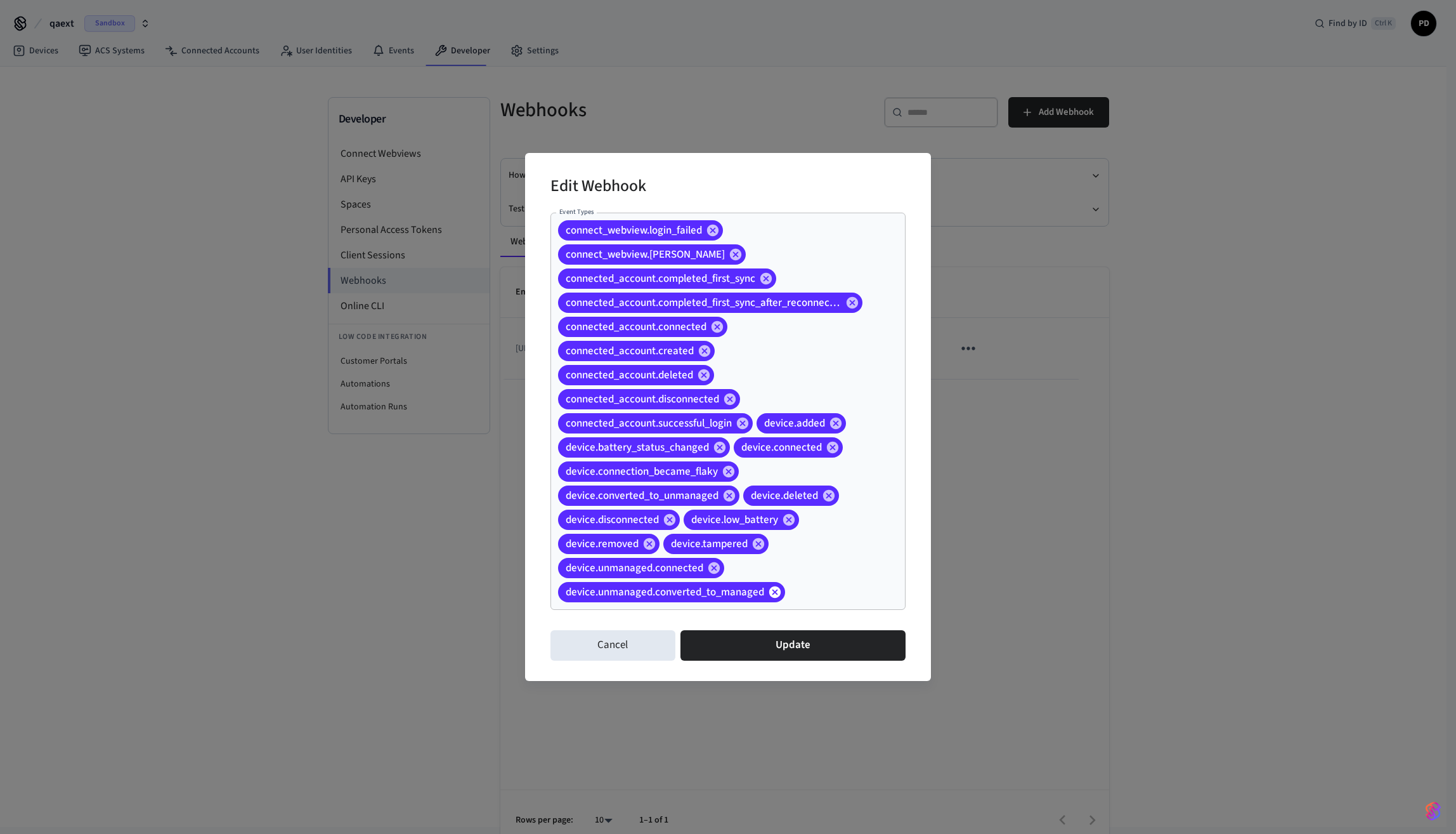
click at [777, 590] on icon at bounding box center [774, 592] width 14 height 14
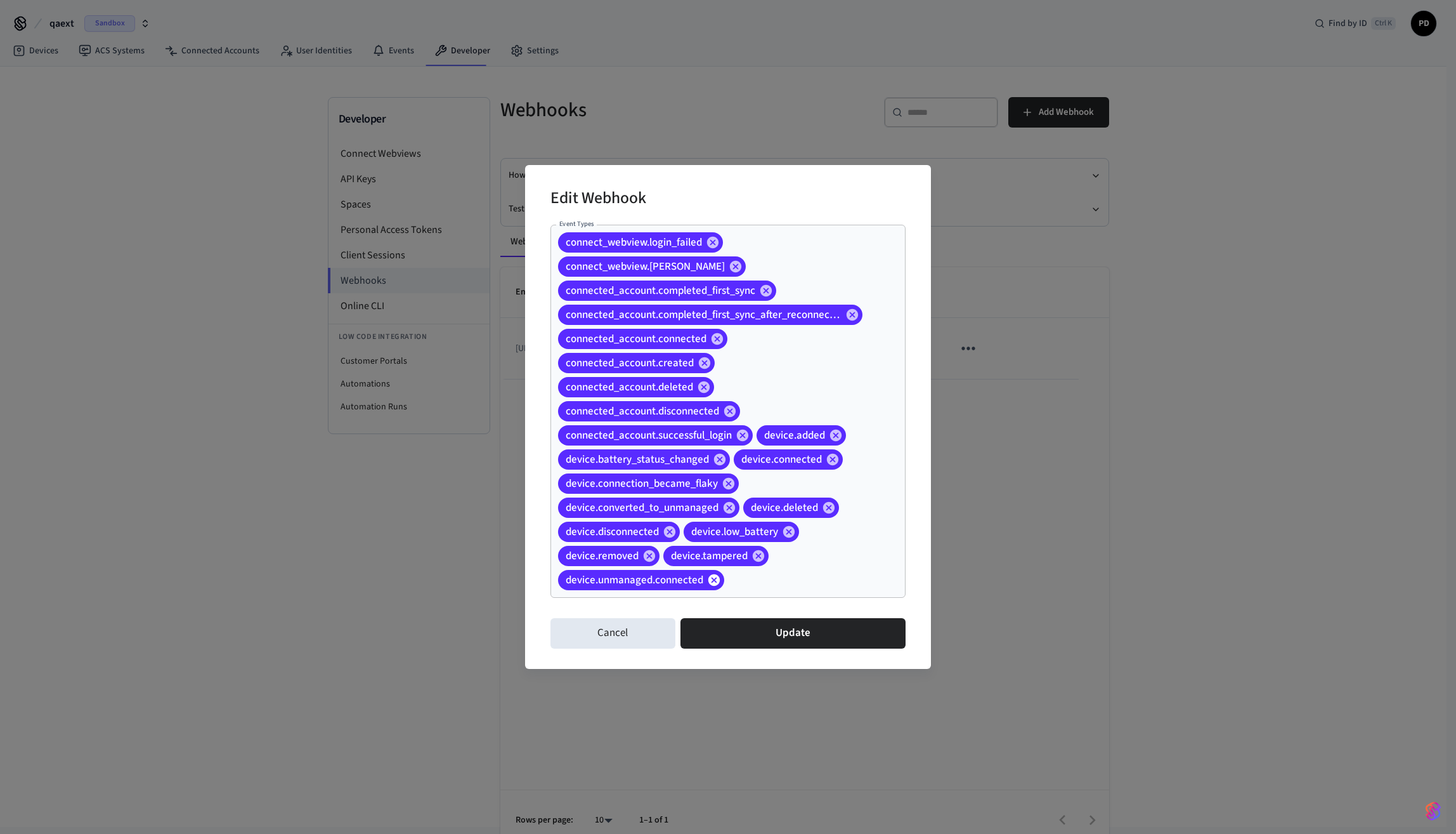
click at [713, 577] on icon at bounding box center [714, 580] width 12 height 12
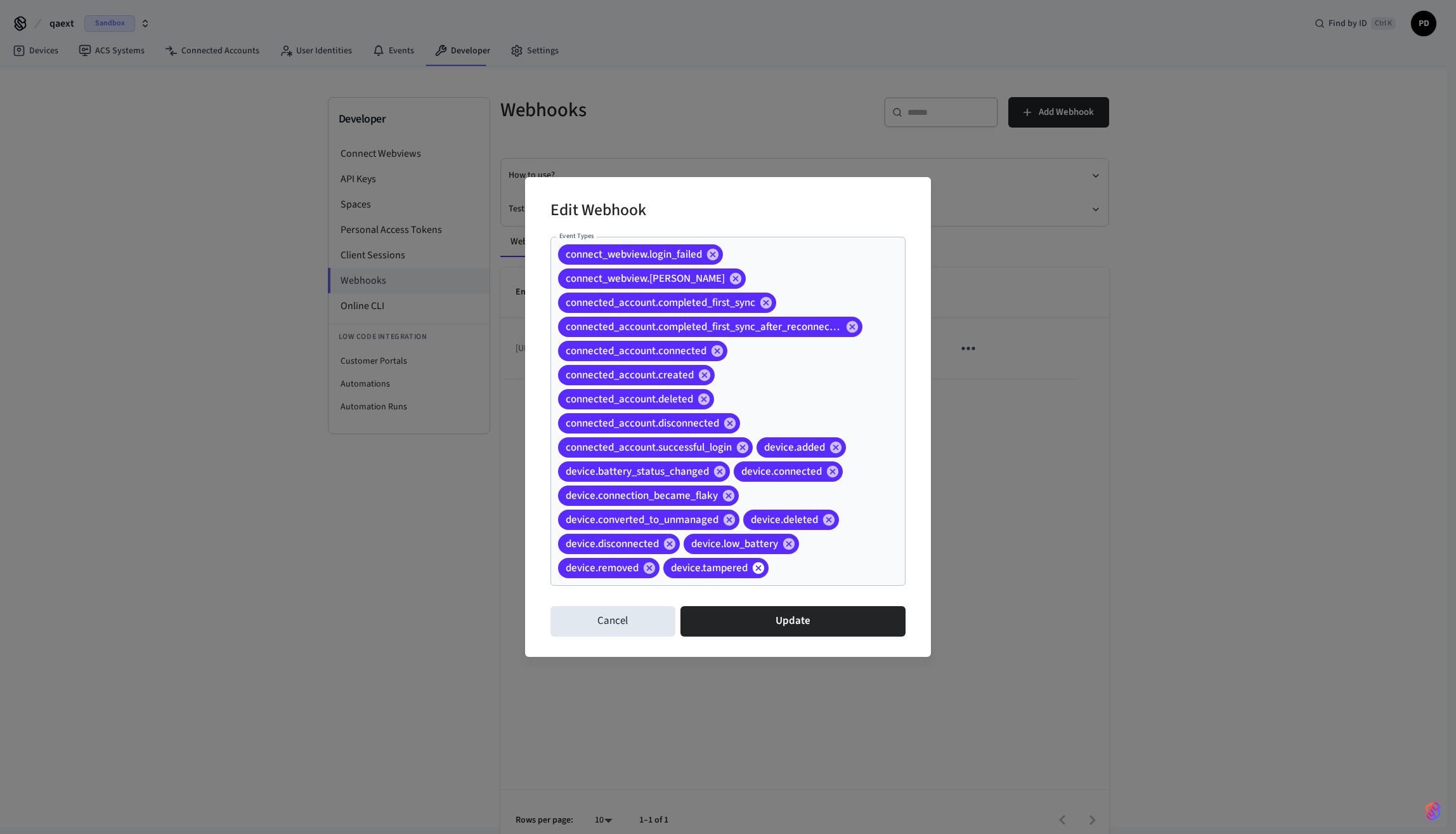
click at [757, 568] on icon at bounding box center [758, 567] width 14 height 14
click at [650, 572] on icon at bounding box center [650, 567] width 12 height 12
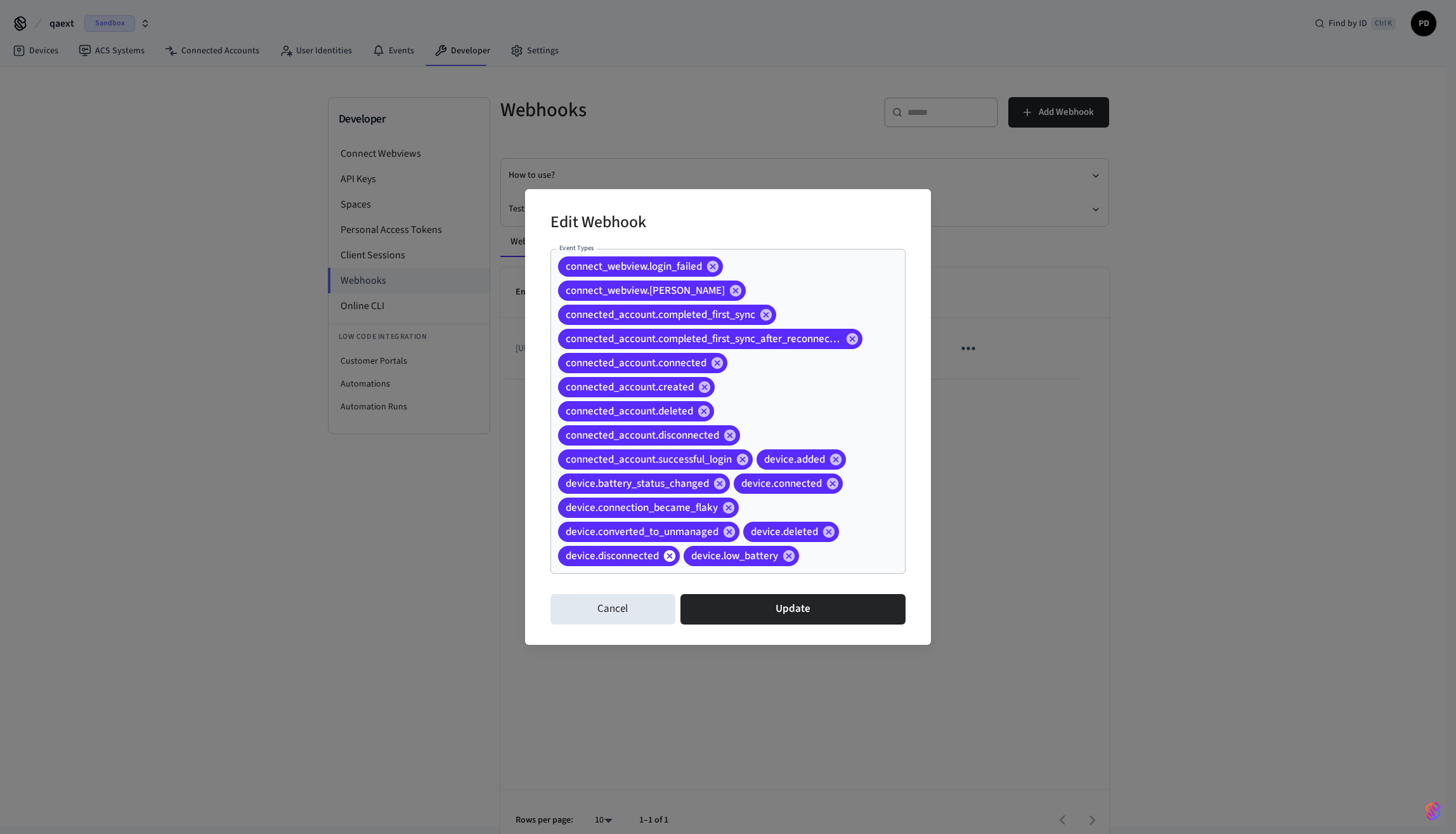
click at [670, 560] on icon at bounding box center [670, 555] width 12 height 12
click at [667, 559] on icon at bounding box center [664, 555] width 12 height 12
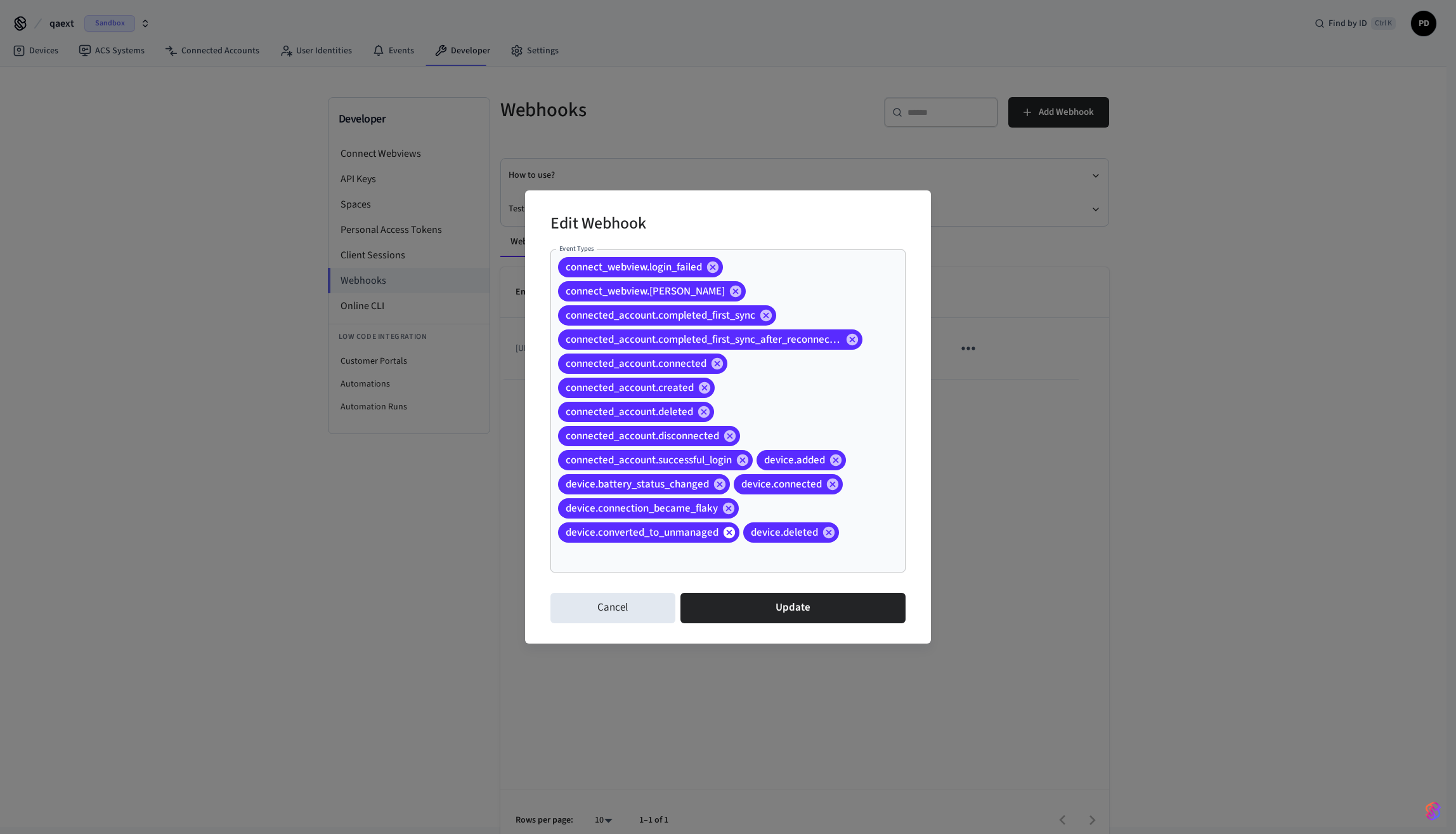
click at [725, 533] on icon at bounding box center [730, 533] width 12 height 12
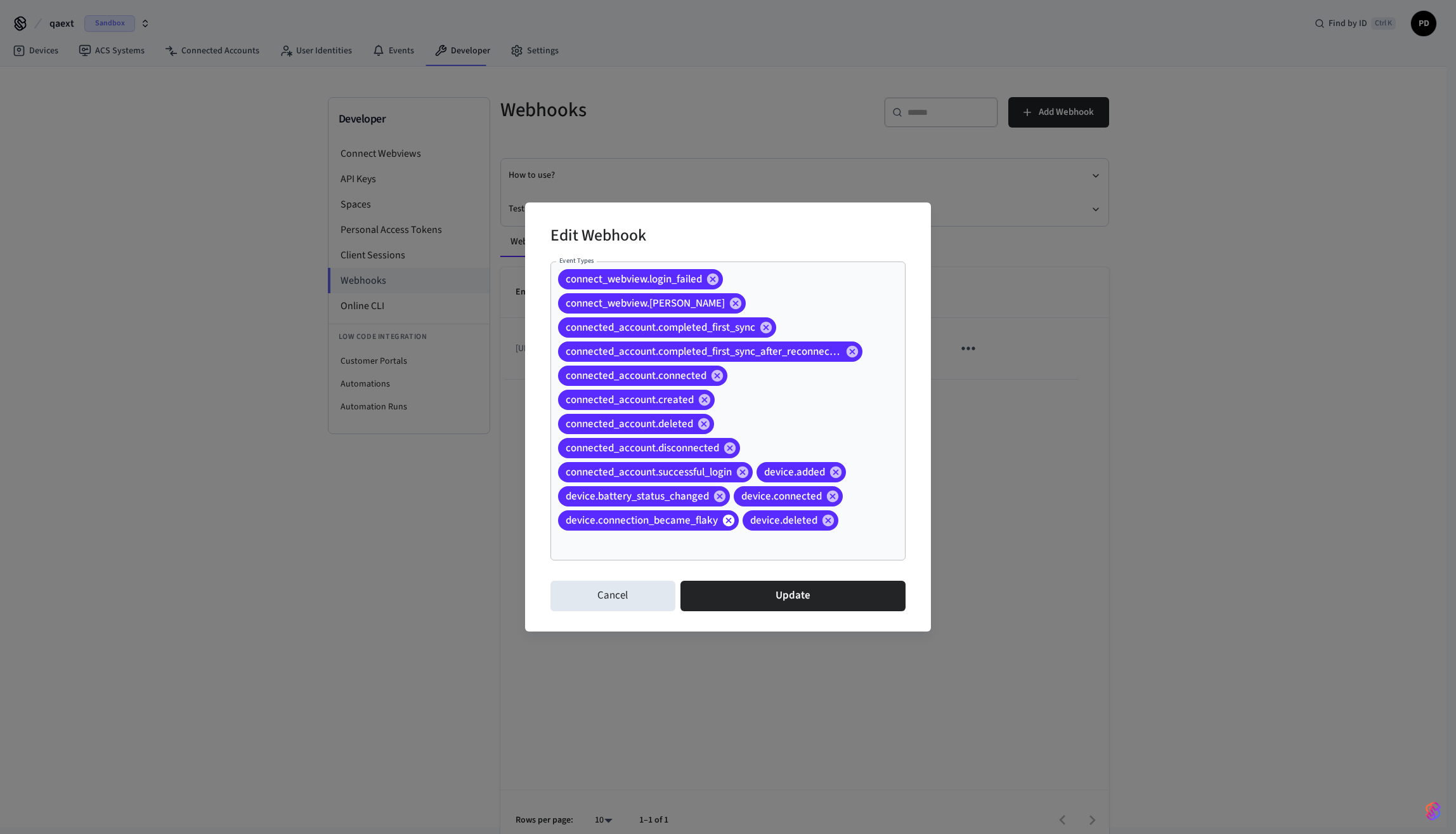
click at [725, 527] on icon at bounding box center [728, 520] width 14 height 14
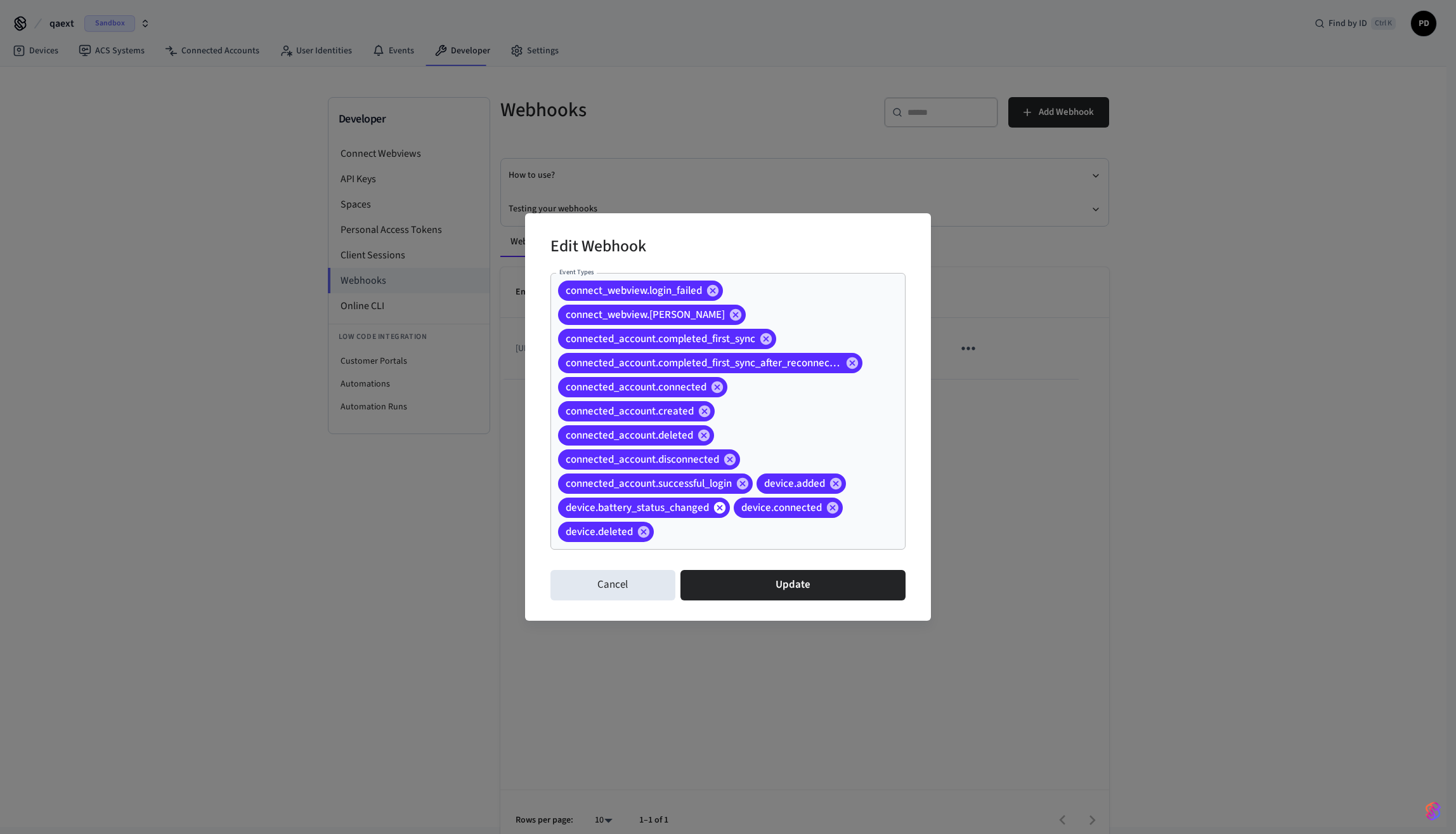
click at [718, 513] on icon at bounding box center [720, 507] width 14 height 14
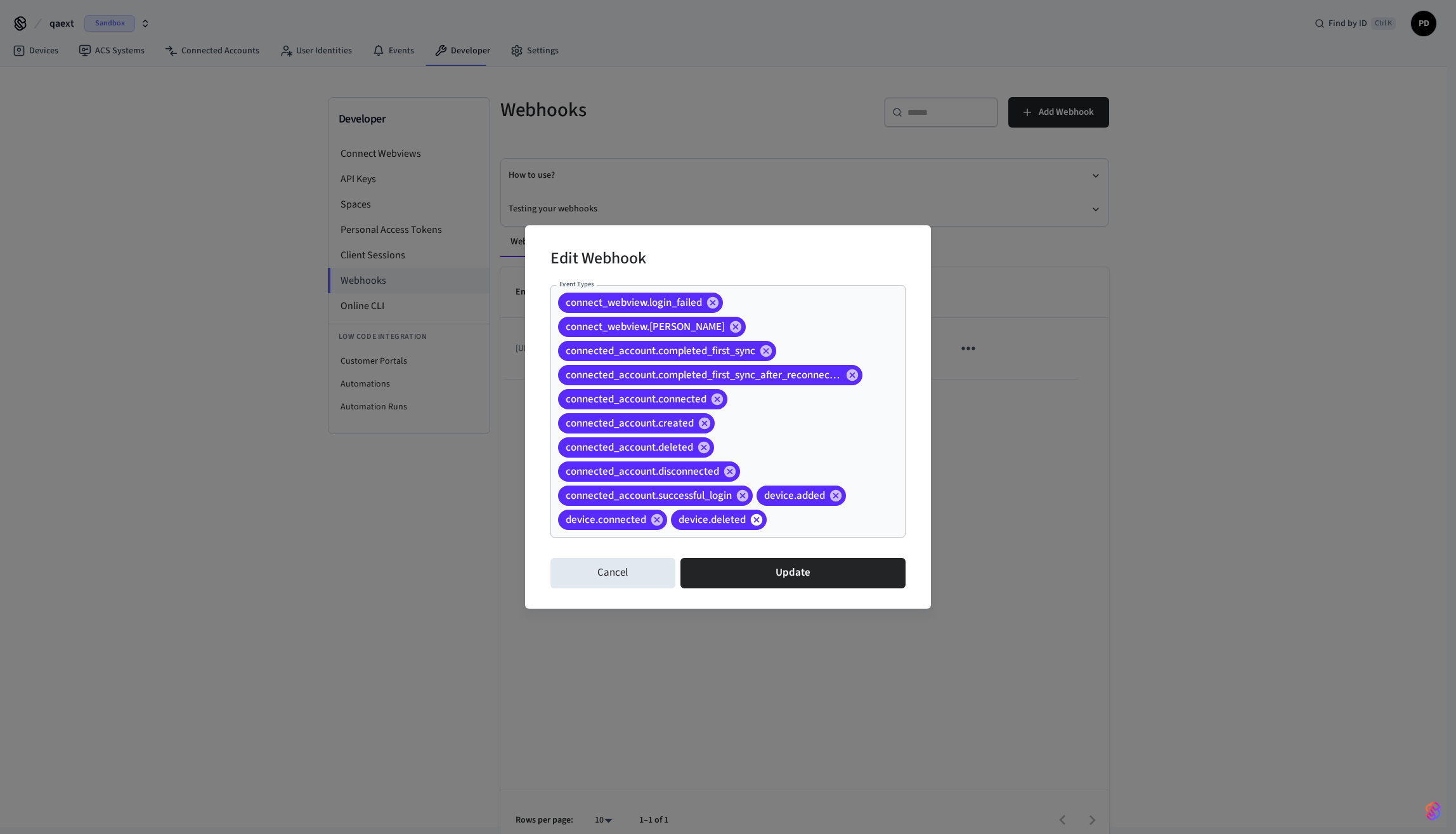
click at [756, 520] on icon at bounding box center [756, 519] width 14 height 14
click at [834, 492] on icon at bounding box center [836, 495] width 12 height 12
click at [745, 502] on icon at bounding box center [742, 495] width 14 height 14
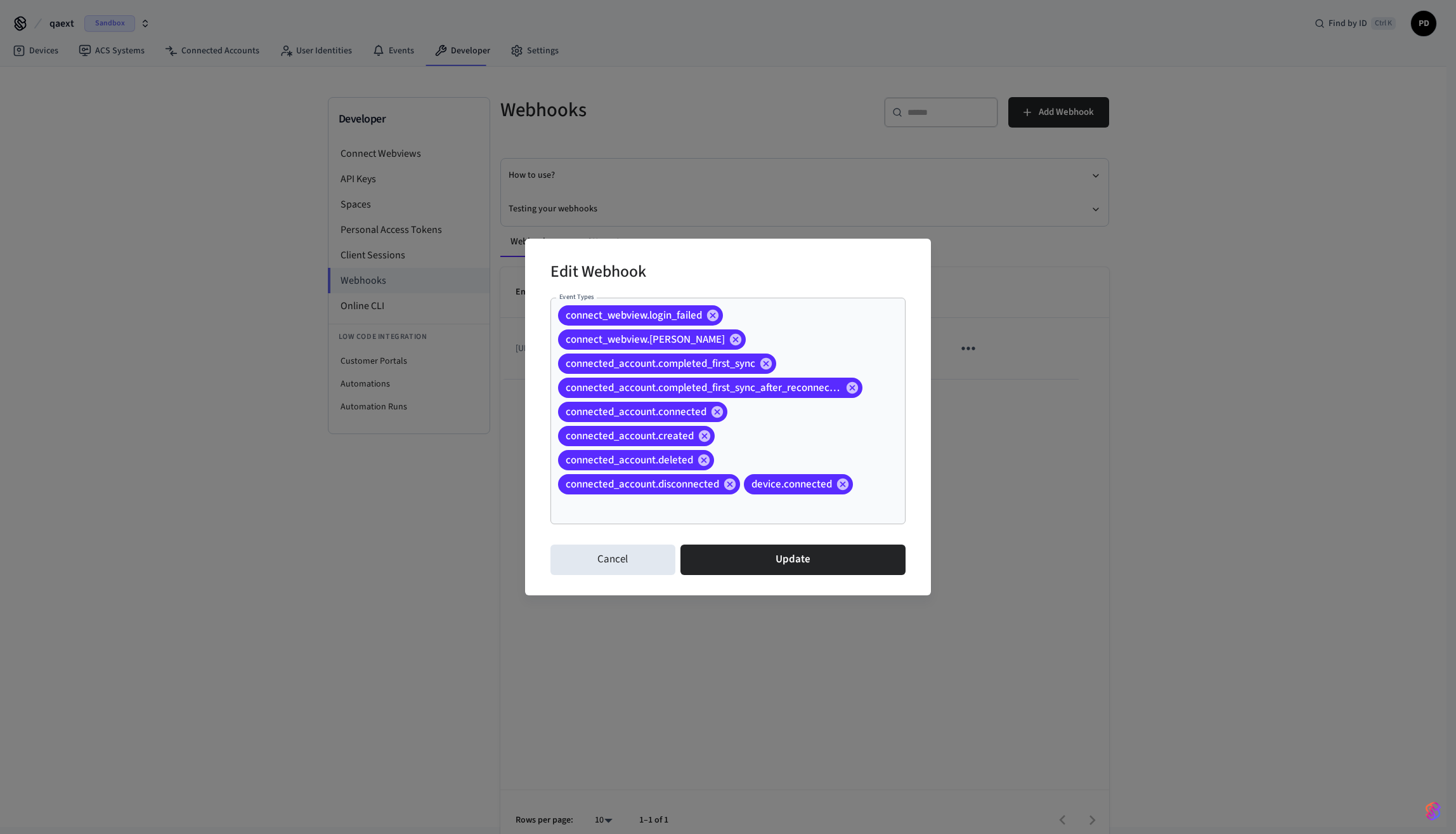
click at [838, 491] on div "device.connected" at bounding box center [798, 484] width 109 height 20
click at [838, 489] on icon at bounding box center [842, 484] width 14 height 14
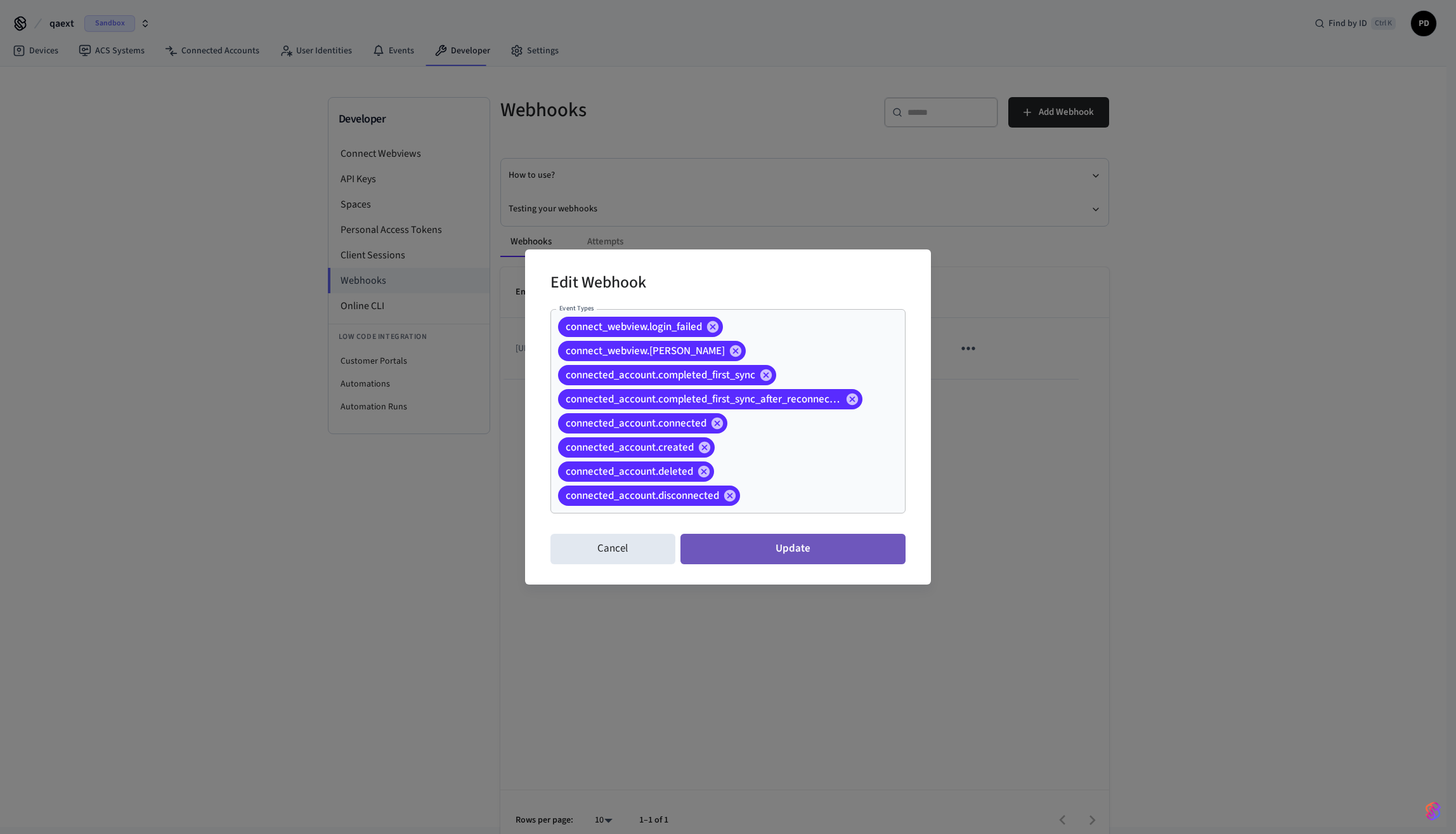
click at [762, 538] on button "Update" at bounding box center [793, 549] width 225 height 30
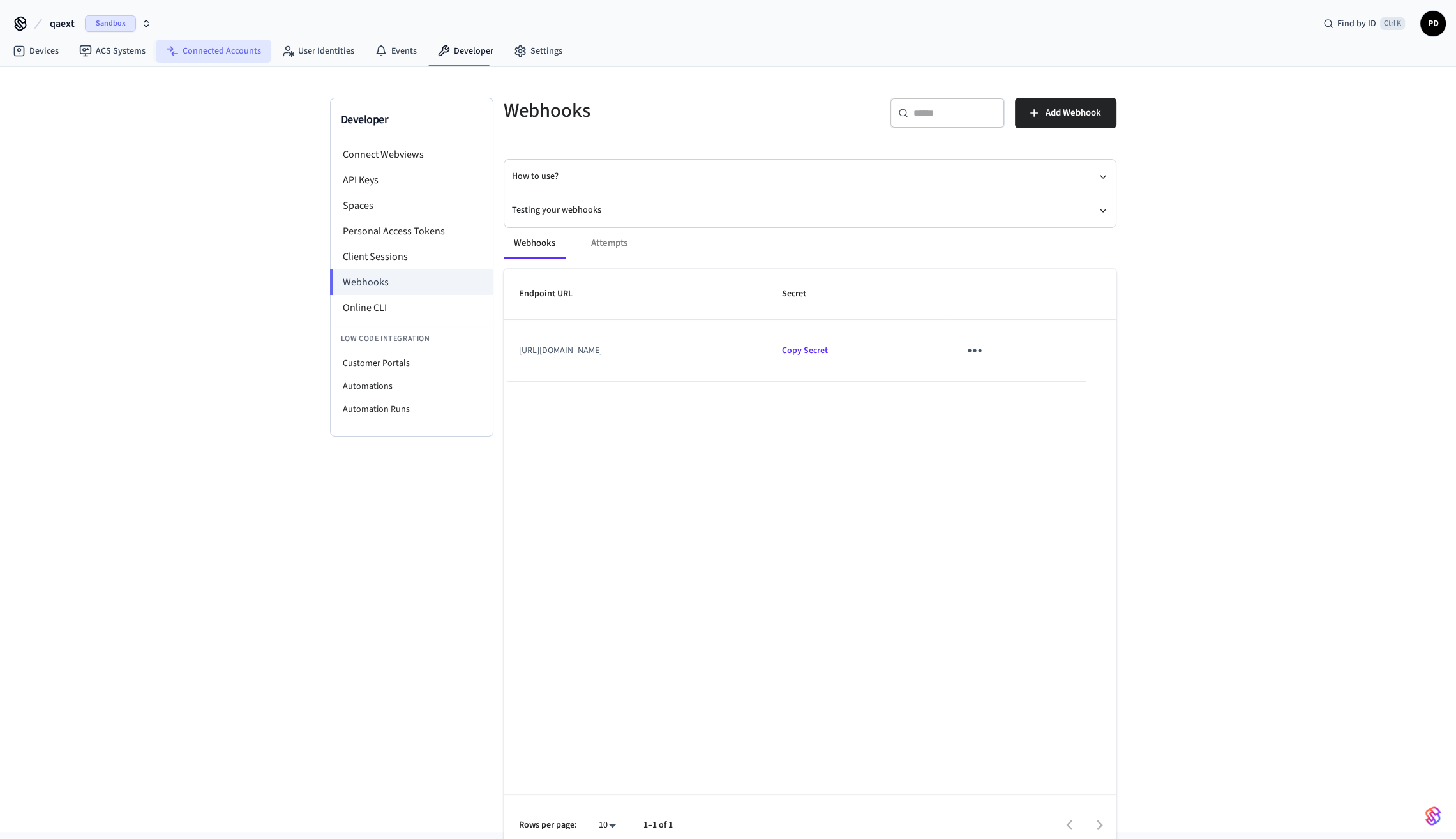
click at [230, 52] on link "Connected Accounts" at bounding box center [213, 51] width 115 height 23
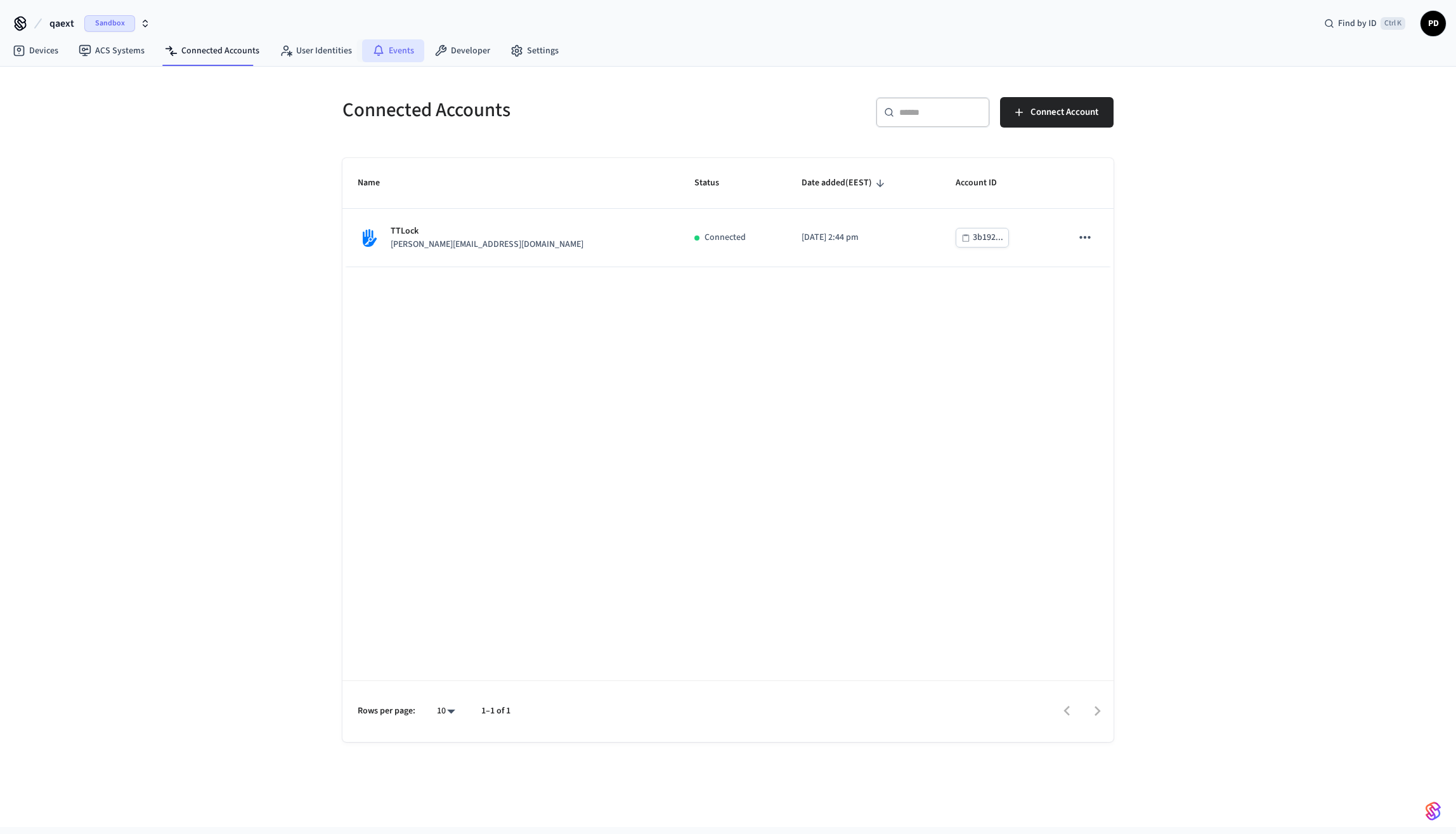
click at [391, 55] on link "Events" at bounding box center [393, 51] width 62 height 23
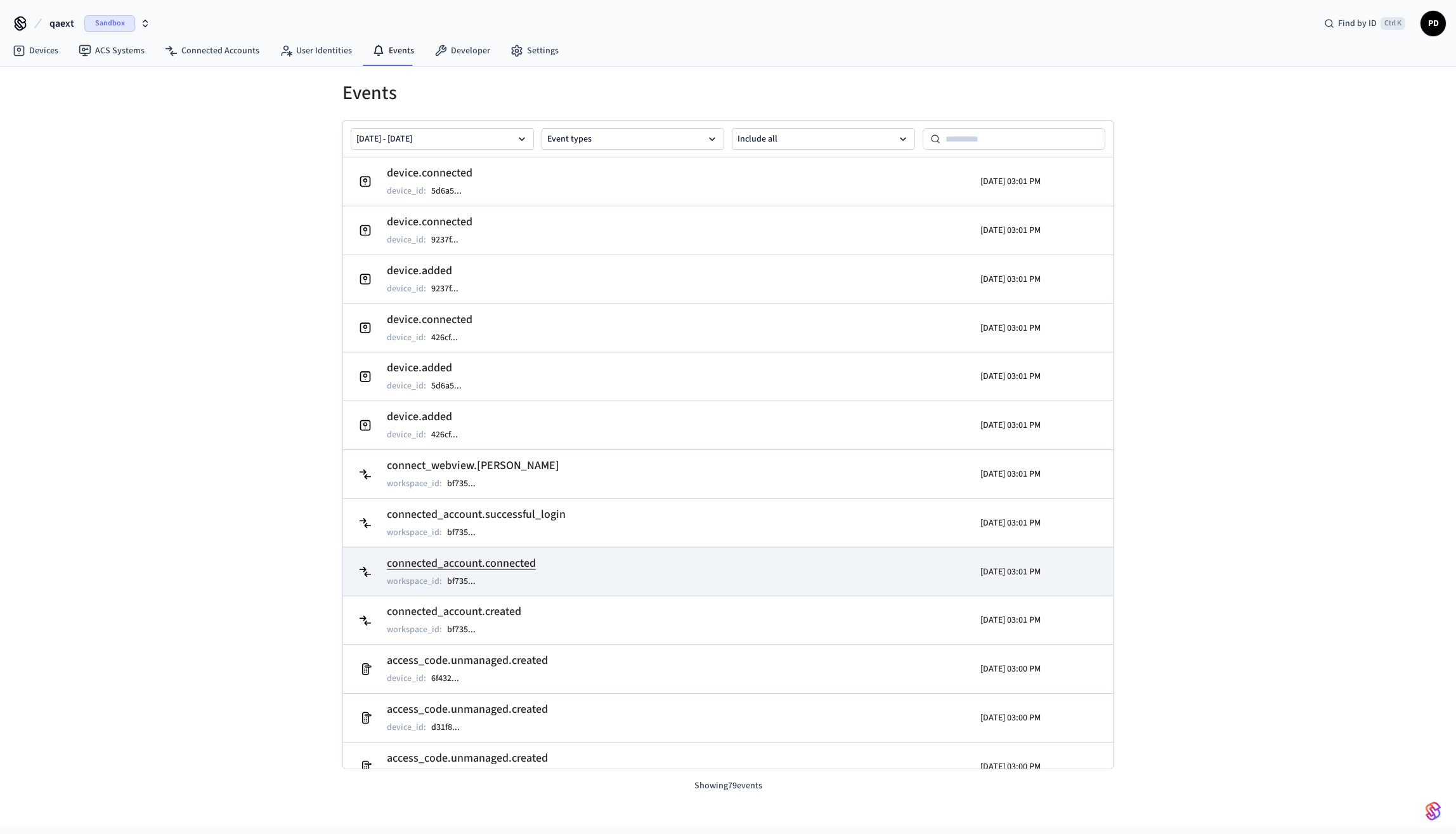
click at [589, 576] on td "connected_account.connected workspace_id : bf735 ..." at bounding box center [603, 572] width 500 height 35
